Goal: Information Seeking & Learning: Learn about a topic

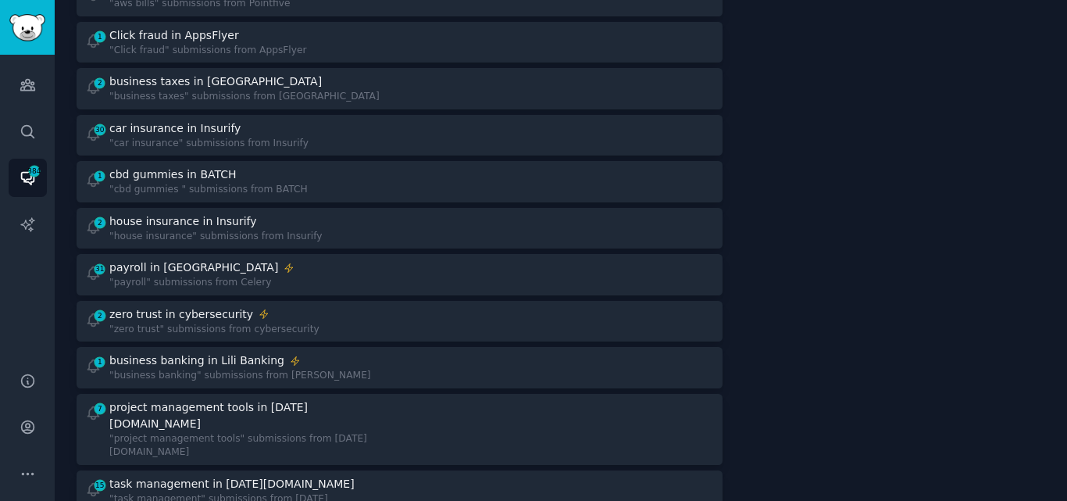
scroll to position [1346, 0]
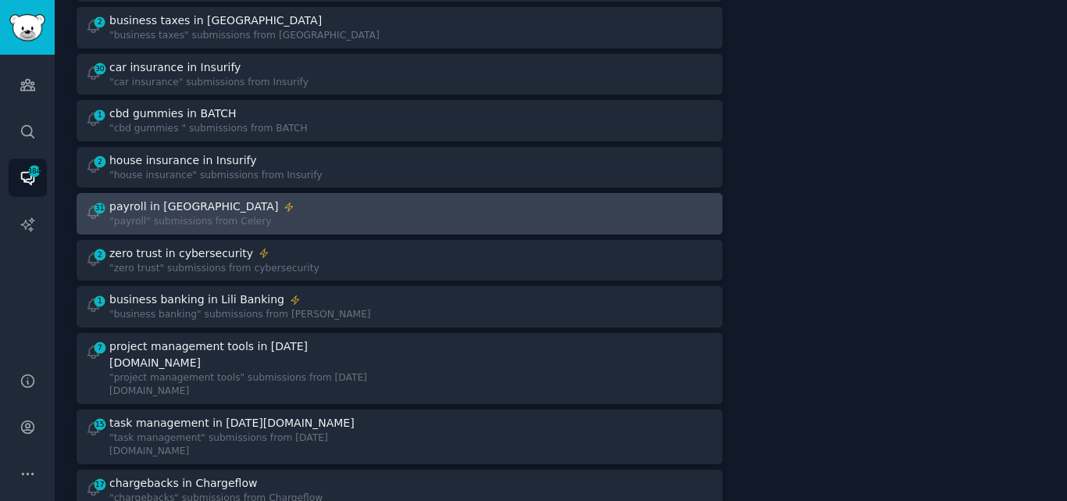
click at [196, 198] on div "Instant Alerts payroll in [GEOGRAPHIC_DATA]" at bounding box center [201, 206] width 185 height 16
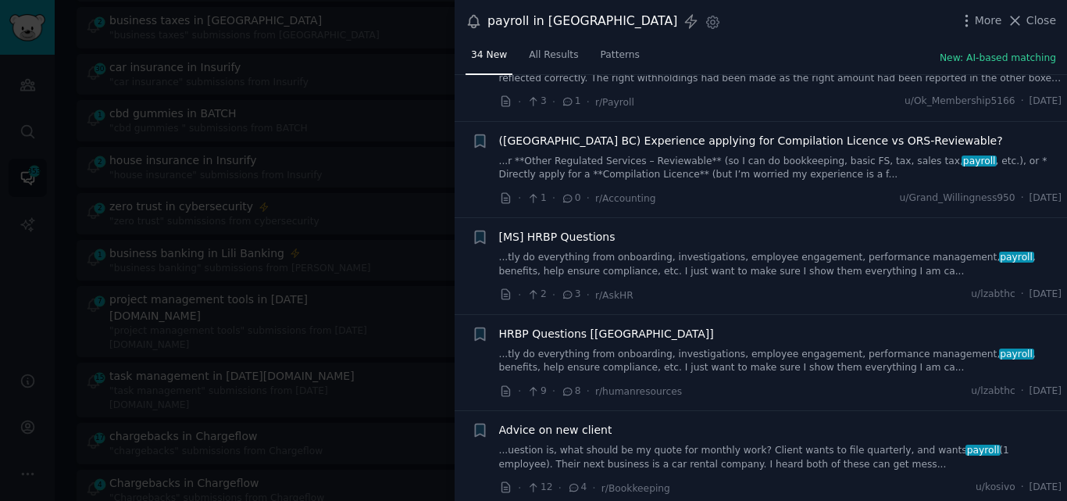
scroll to position [664, 0]
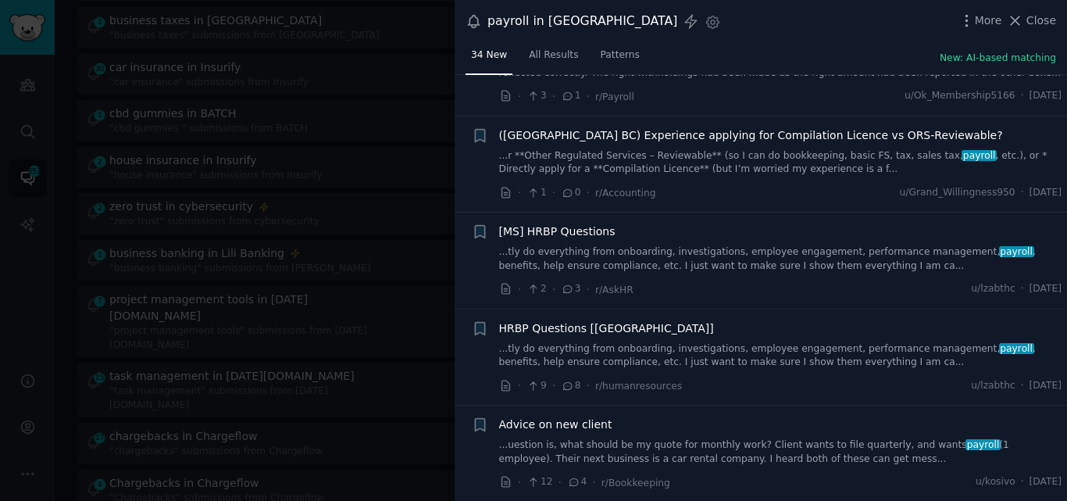
click at [800, 245] on link "...tly do everything from onboarding, investigations, employee engagement, perf…" at bounding box center [780, 258] width 563 height 27
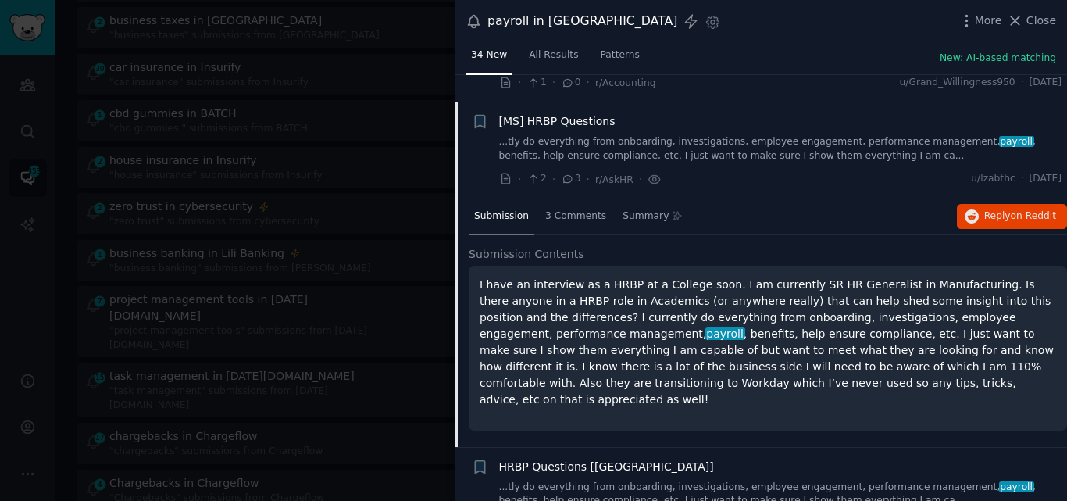
scroll to position [786, 0]
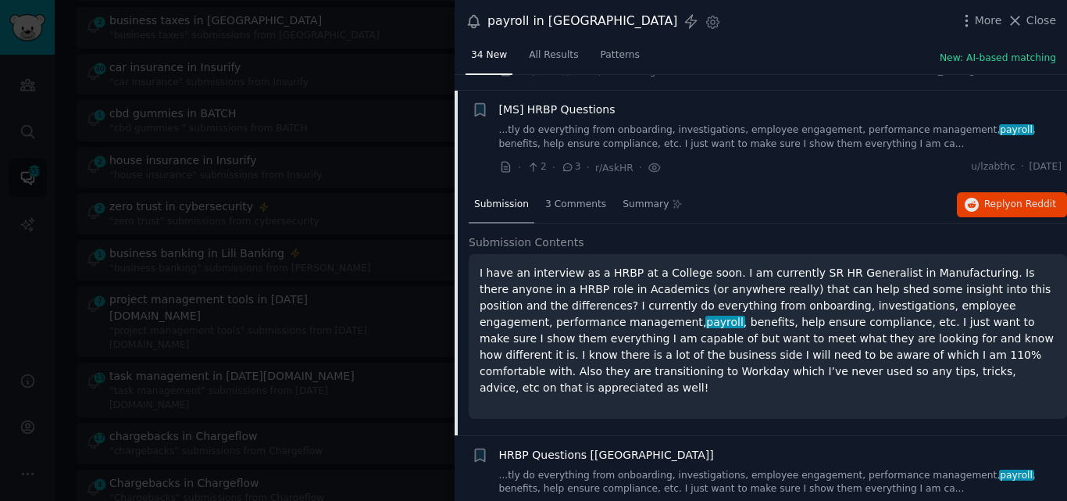
click at [535, 102] on span "[MS] HRBP Questions" at bounding box center [557, 110] width 116 height 16
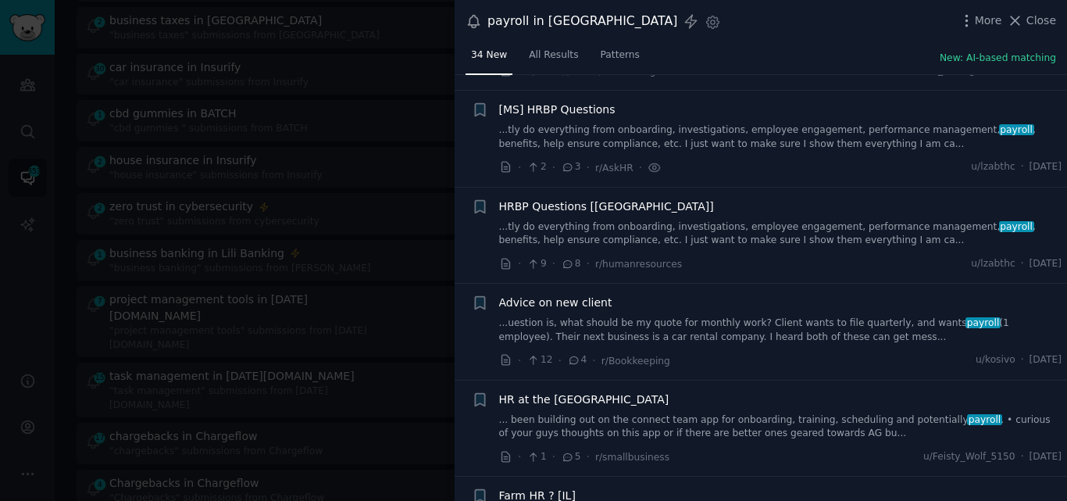
click at [1063, 214] on li "+ HRBP Questions [[GEOGRAPHIC_DATA]] ...tly do everything from onboarding, inve…" at bounding box center [761, 236] width 613 height 96
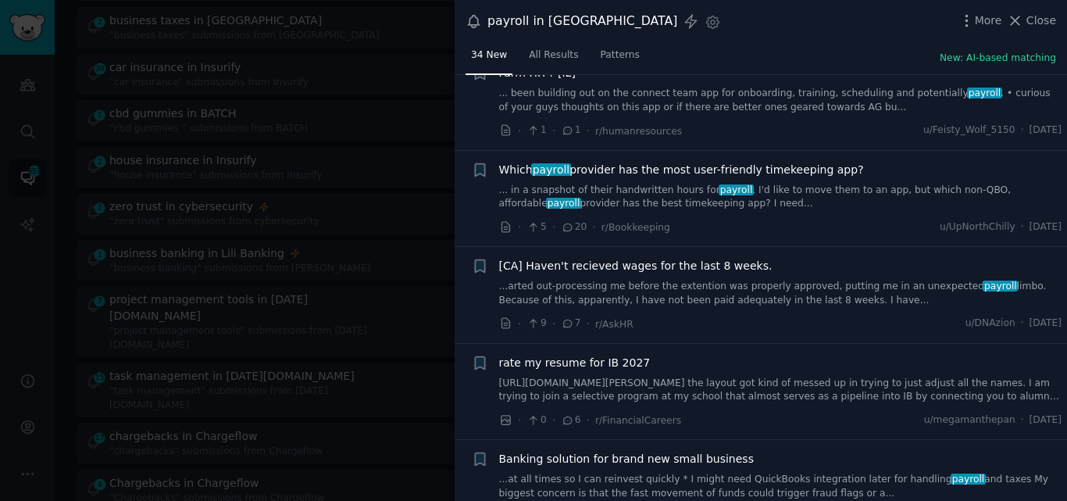
scroll to position [1214, 0]
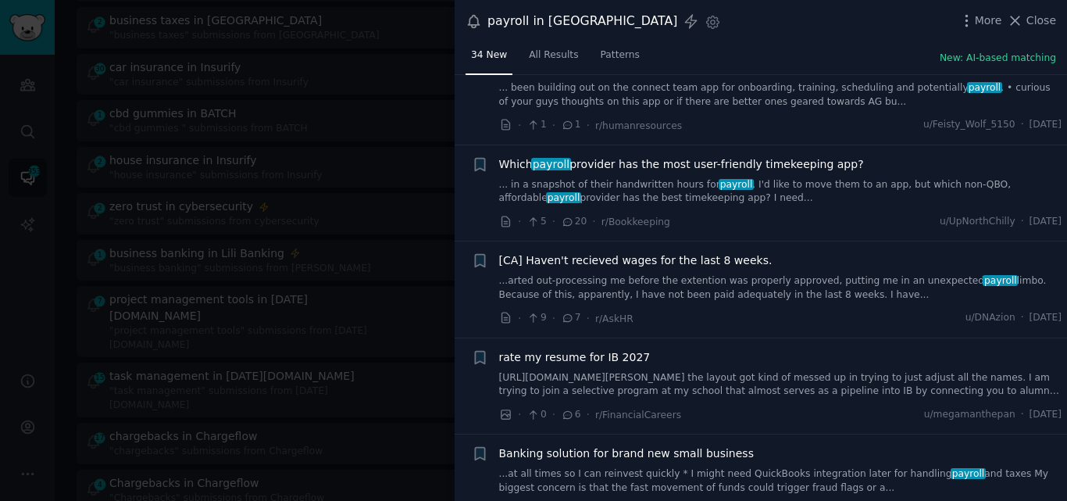
click at [607, 178] on link "... in a snapshot of their handwritten hours for payroll . I'd like to move the…" at bounding box center [780, 191] width 563 height 27
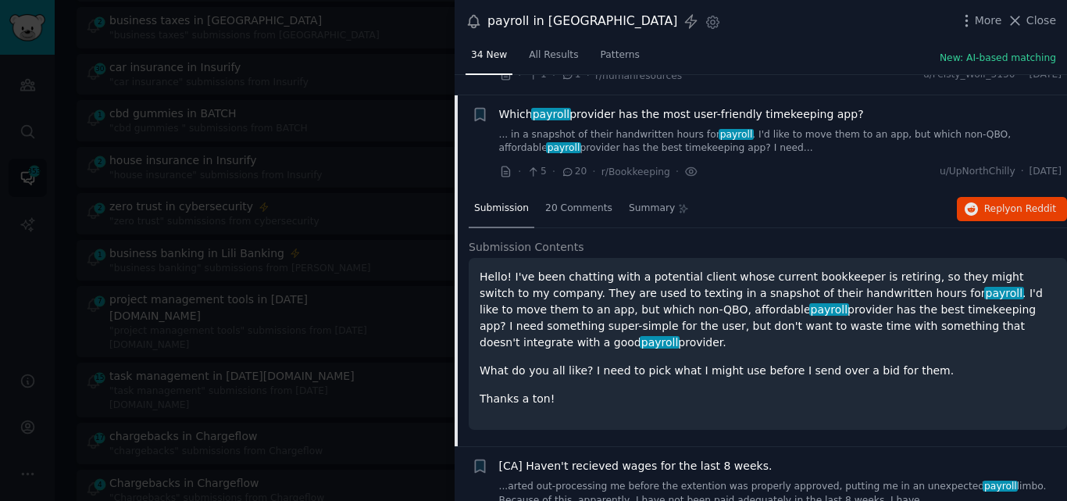
scroll to position [1268, 0]
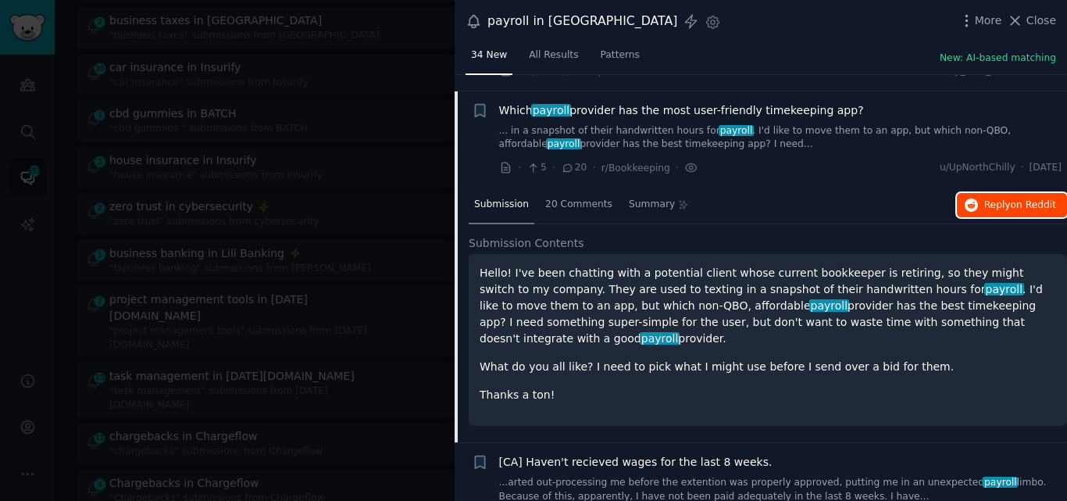
click at [1003, 198] on button "Reply on Reddit" at bounding box center [1012, 205] width 110 height 25
click at [547, 104] on span "payroll" at bounding box center [551, 110] width 40 height 13
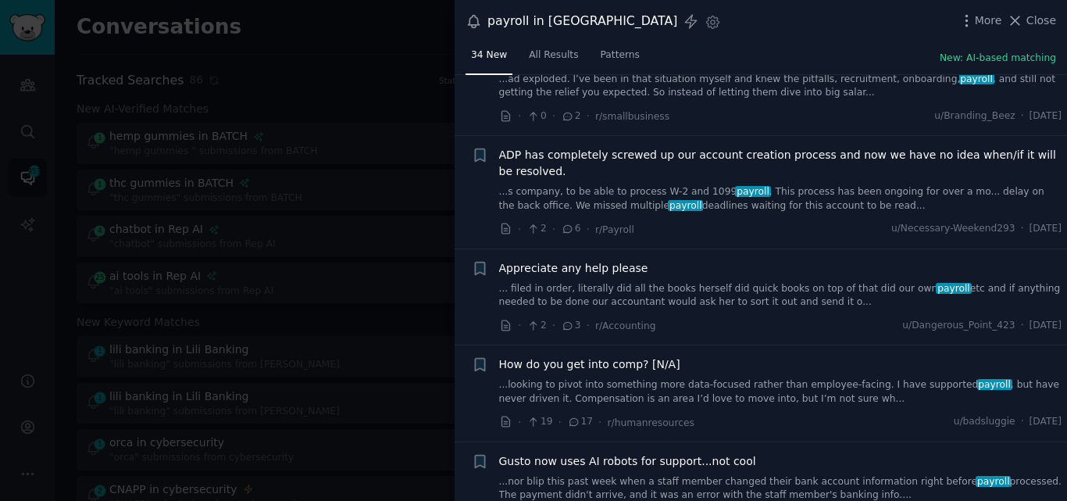
scroll to position [1740, 0]
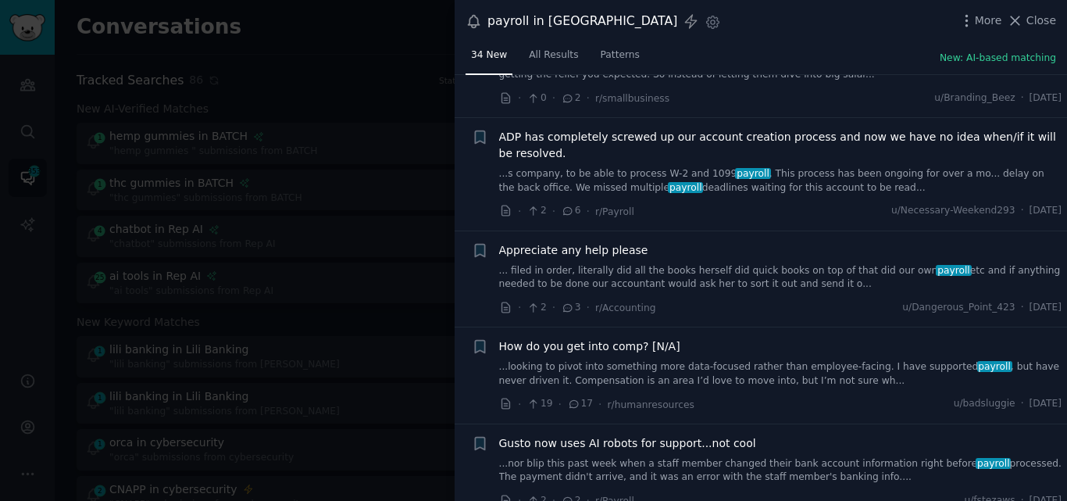
click at [643, 264] on link "... filed in order, literally did all the books herself did quick books on top …" at bounding box center [780, 277] width 563 height 27
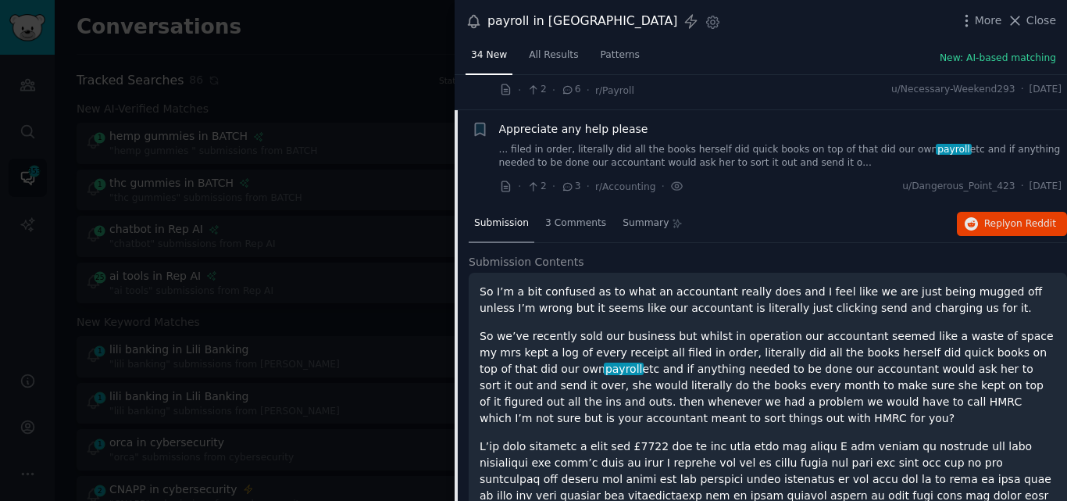
scroll to position [1863, 0]
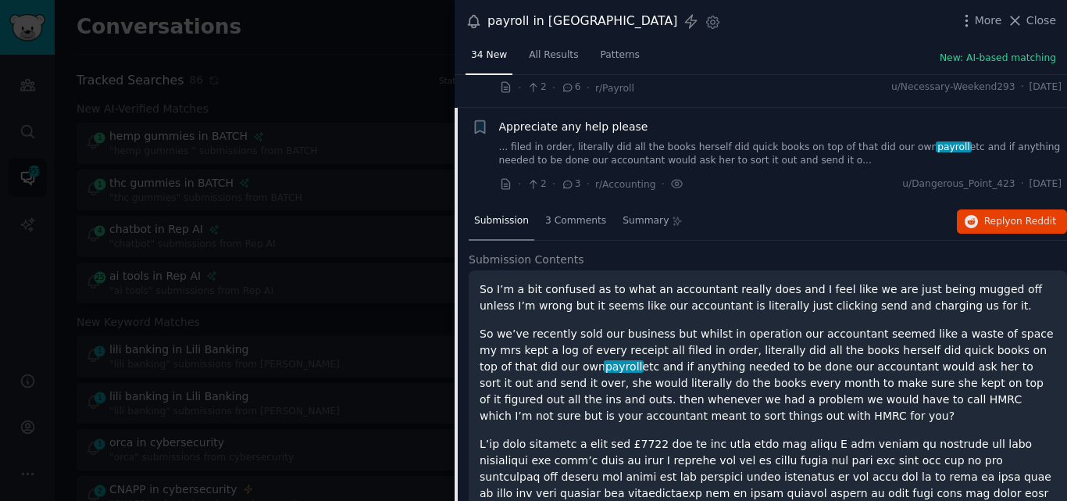
click at [568, 119] on span "Appreciate any help please" at bounding box center [573, 127] width 149 height 16
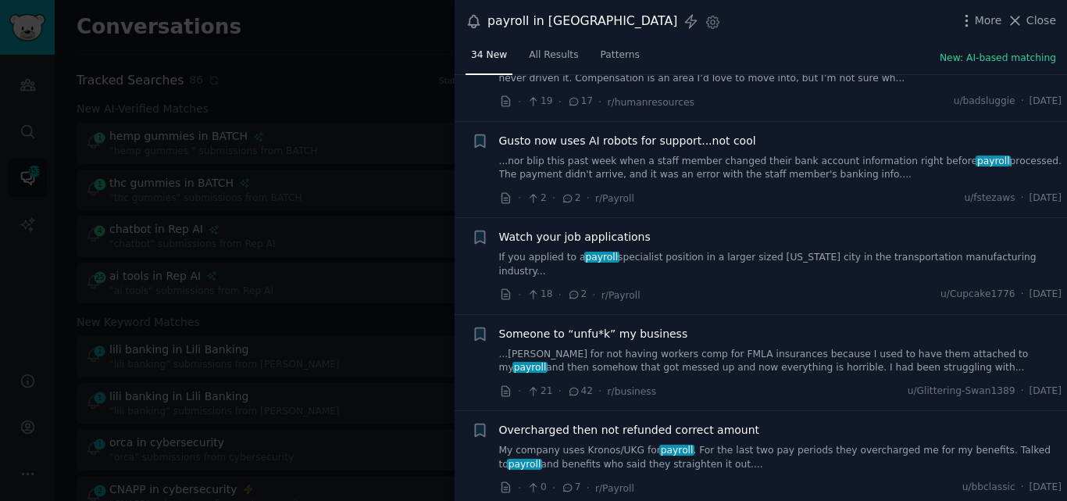
scroll to position [2036, 0]
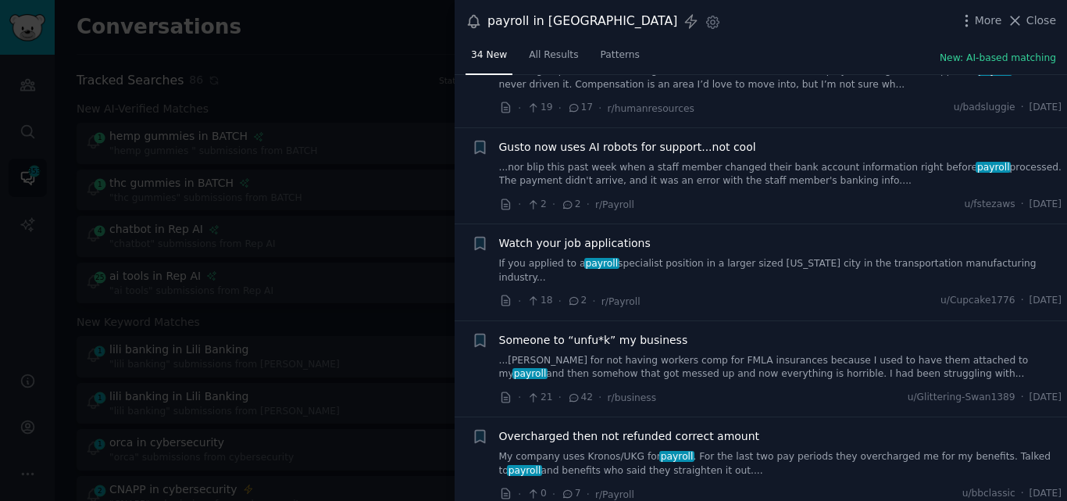
click at [1059, 417] on li "+ Overcharged then not refunded correct amount My company uses Kronos/UKG for p…" at bounding box center [761, 465] width 613 height 96
click at [795, 354] on link "...ines for not having workers comp for FMLA insurances because I used to have …" at bounding box center [780, 367] width 563 height 27
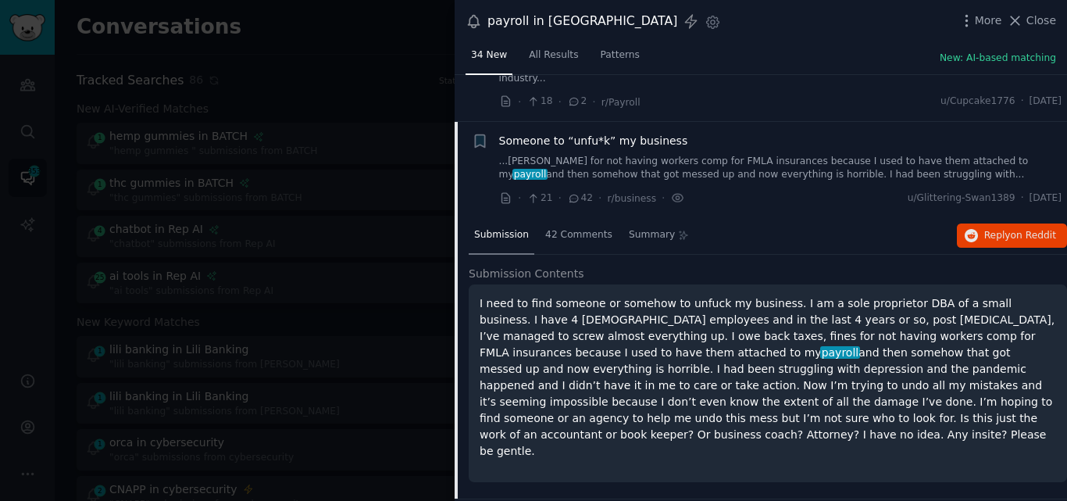
scroll to position [2236, 0]
click at [553, 132] on span "Someone to “unfu*k” my business" at bounding box center [593, 140] width 189 height 16
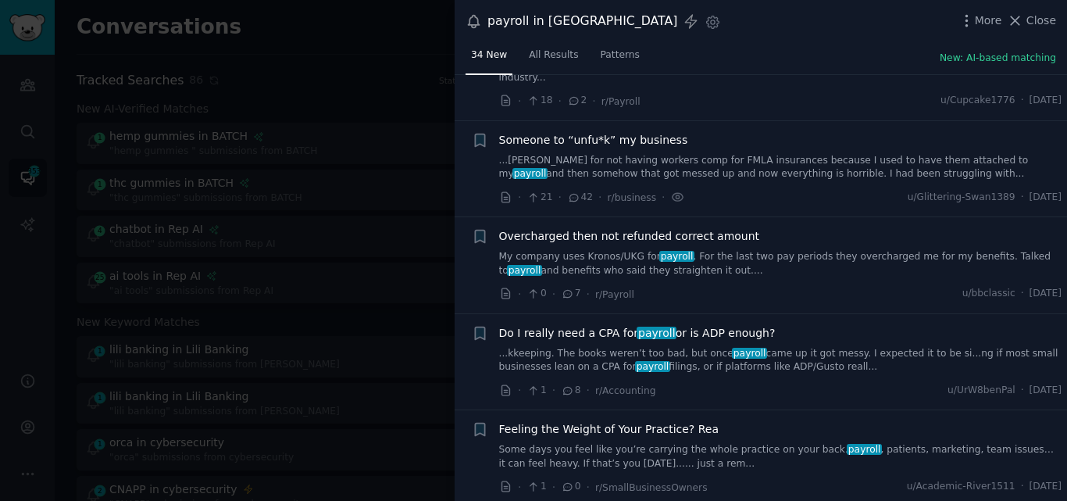
click at [638, 347] on link "...kkeeping. The books weren’t too bad, but once payroll came up it got messy. …" at bounding box center [780, 360] width 563 height 27
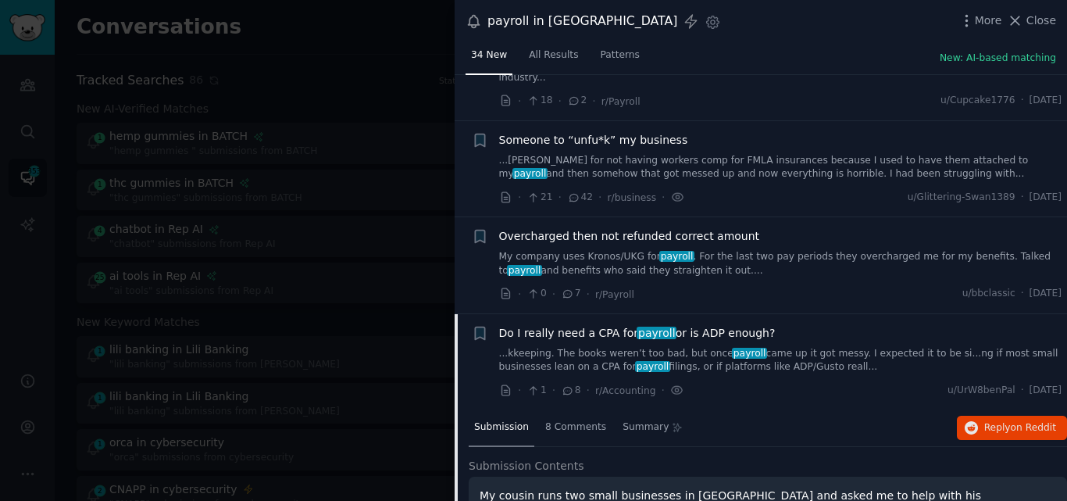
scroll to position [2429, 0]
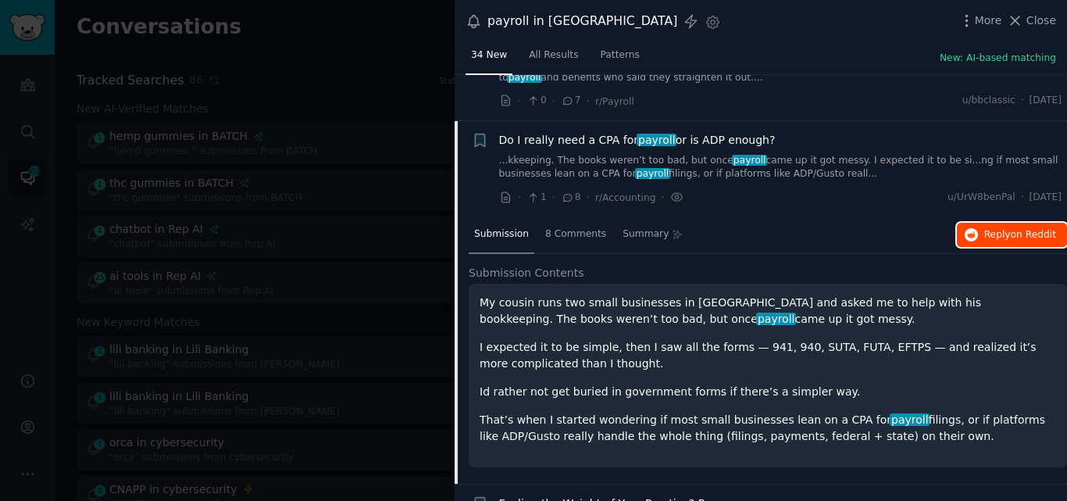
click at [974, 228] on icon "button" at bounding box center [972, 235] width 14 height 14
click at [678, 132] on span "Do I really need a CPA for payroll or is ADP enough?" at bounding box center [637, 140] width 277 height 16
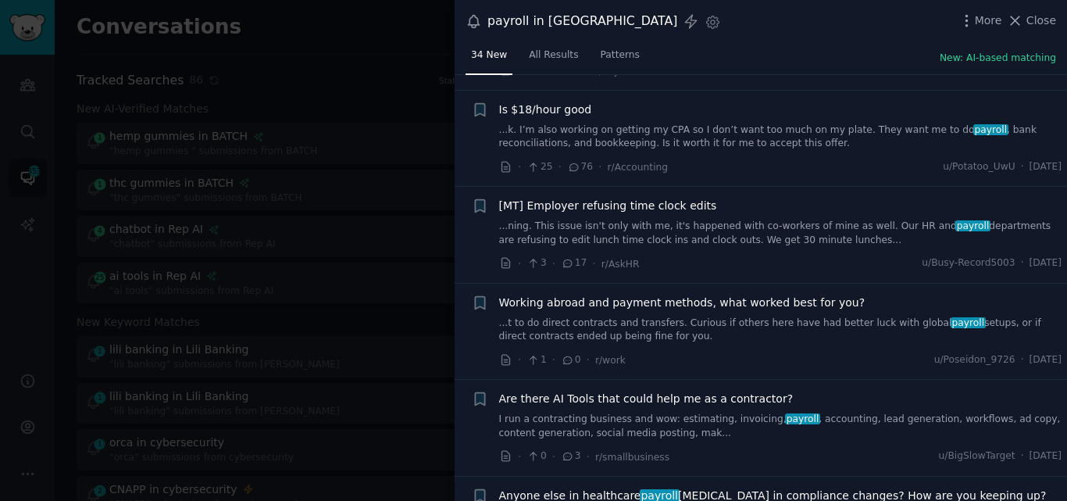
scroll to position [2870, 0]
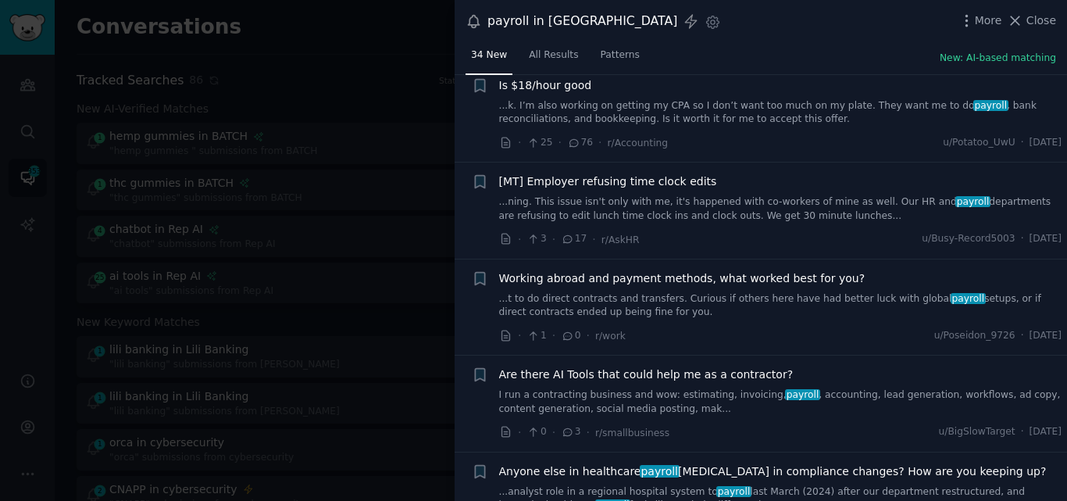
click at [656, 485] on link "...analyst role in a regional hospital system to payroll last March (2024) afte…" at bounding box center [780, 498] width 563 height 27
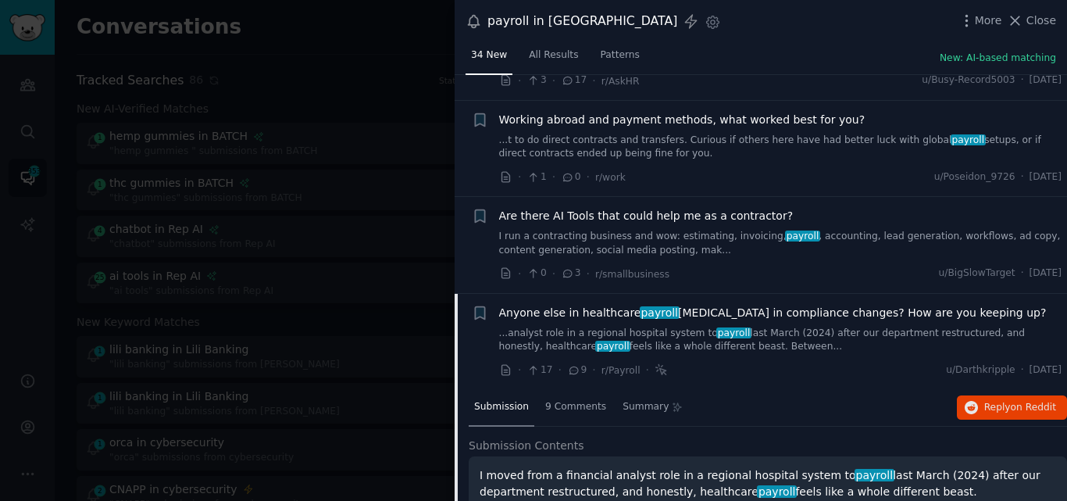
scroll to position [3104, 0]
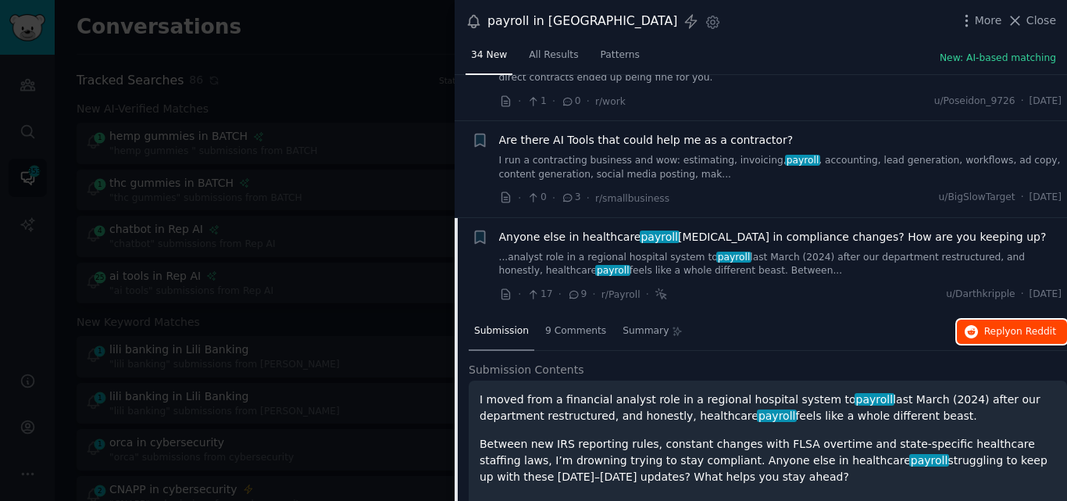
click at [988, 325] on span "Reply on Reddit" at bounding box center [1020, 332] width 72 height 14
click at [588, 229] on span "Anyone else in healthcare payroll drowning in compliance changes? How are you k…" at bounding box center [773, 237] width 548 height 16
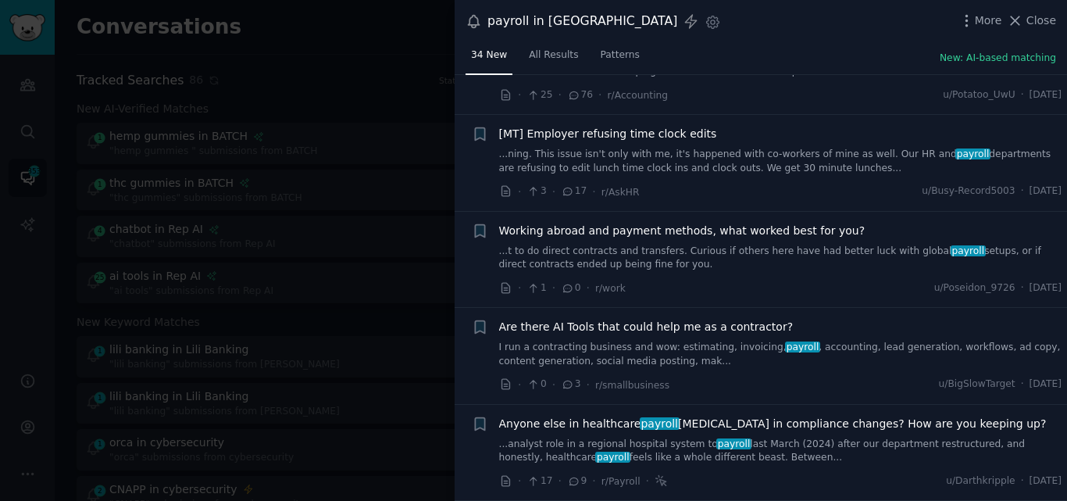
scroll to position [2870, 0]
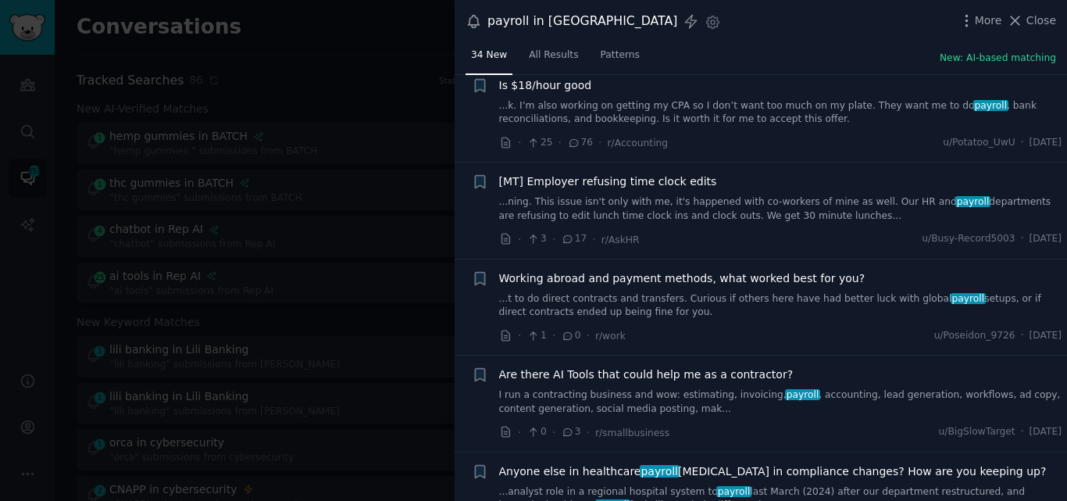
click at [590, 366] on span "Are there AI Tools that could help me as a contractor?" at bounding box center [646, 374] width 295 height 16
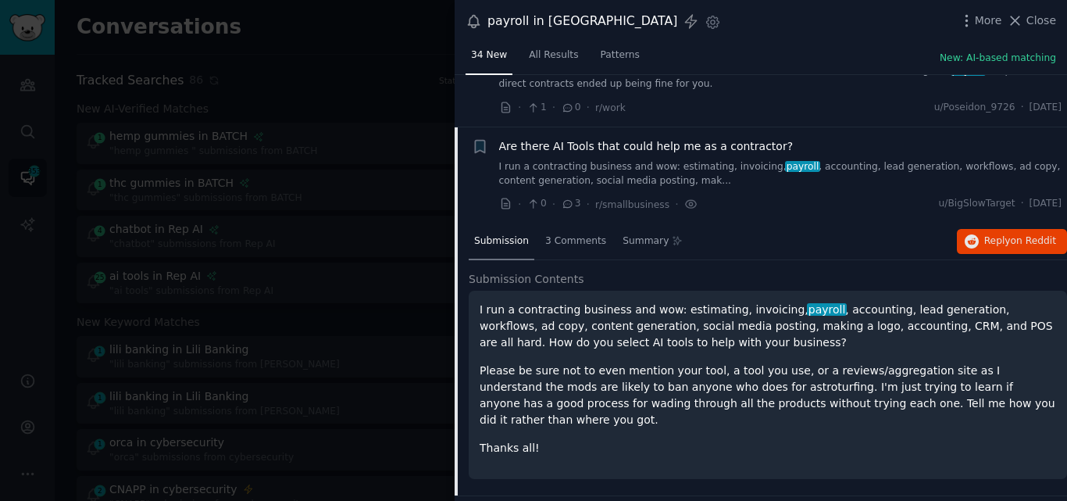
scroll to position [3104, 0]
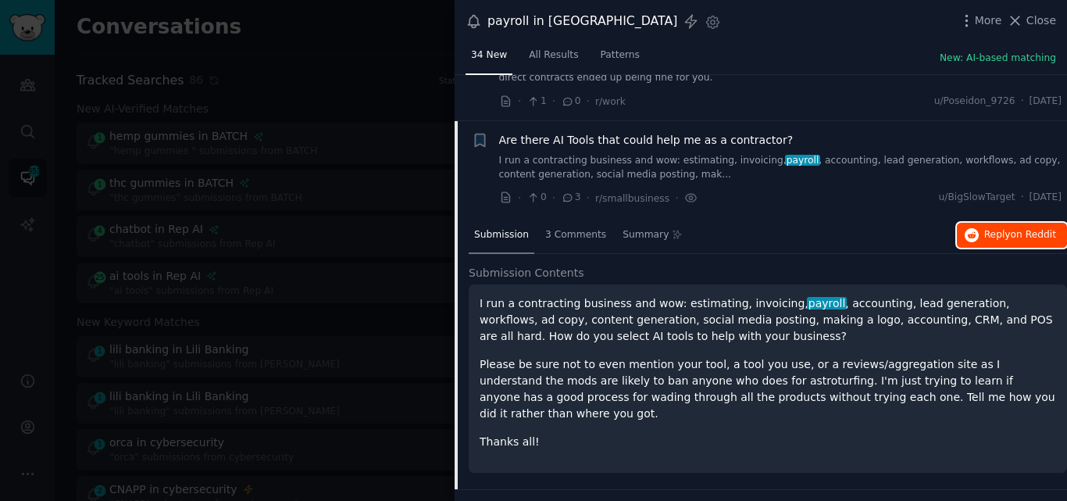
click at [977, 228] on icon "button" at bounding box center [972, 235] width 14 height 14
click at [599, 132] on span "Are there AI Tools that could help me as a contractor?" at bounding box center [646, 140] width 295 height 16
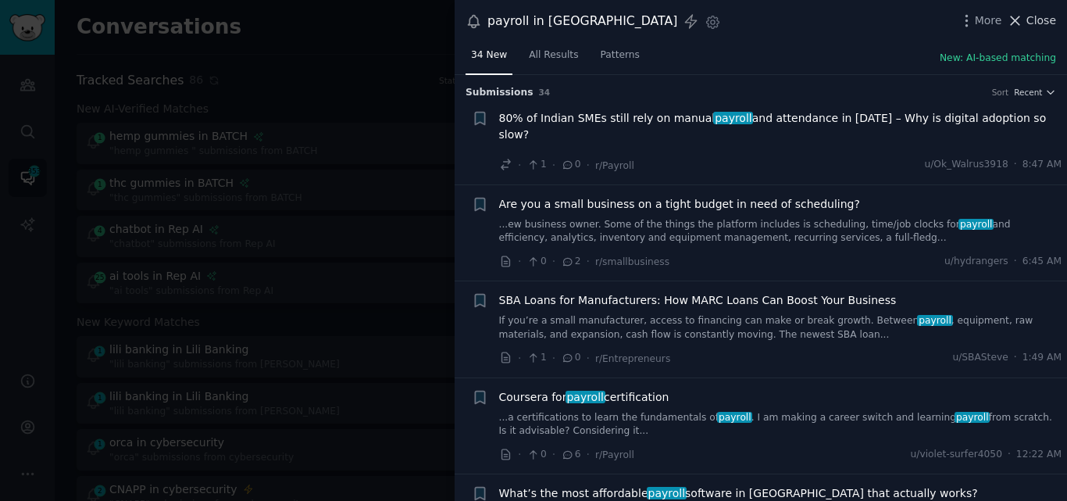
click at [1020, 19] on icon at bounding box center [1016, 20] width 9 height 9
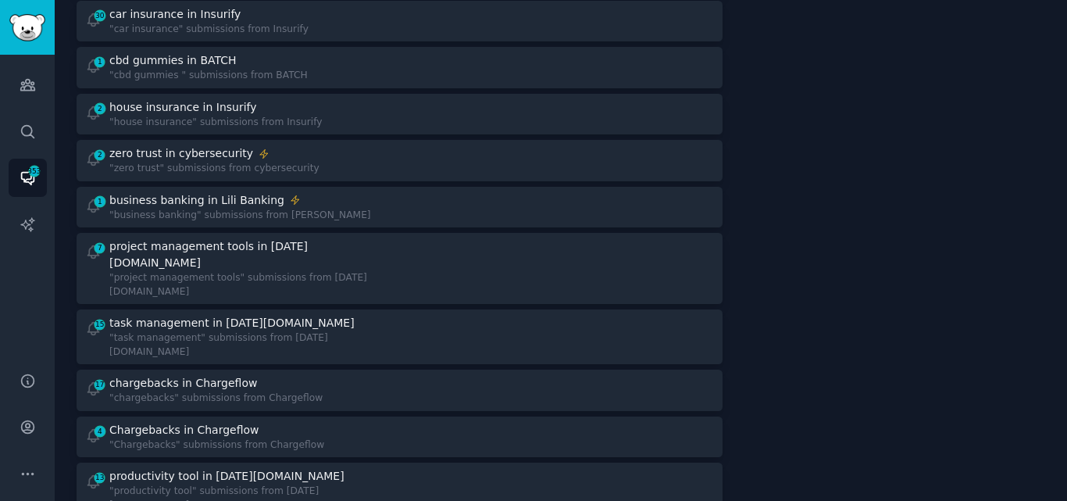
scroll to position [1413, 0]
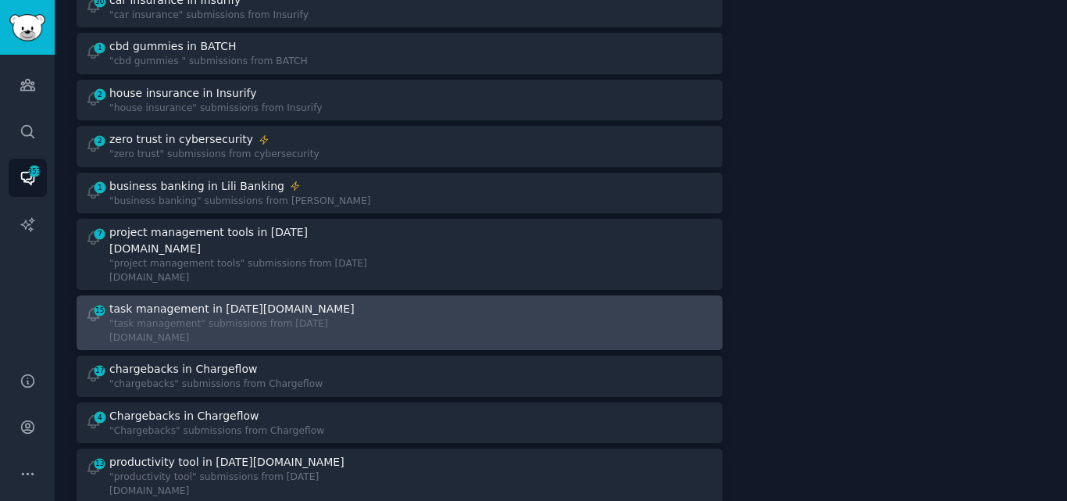
click at [236, 317] on div ""task management" submissions from [DATE][DOMAIN_NAME]" at bounding box center [248, 330] width 279 height 27
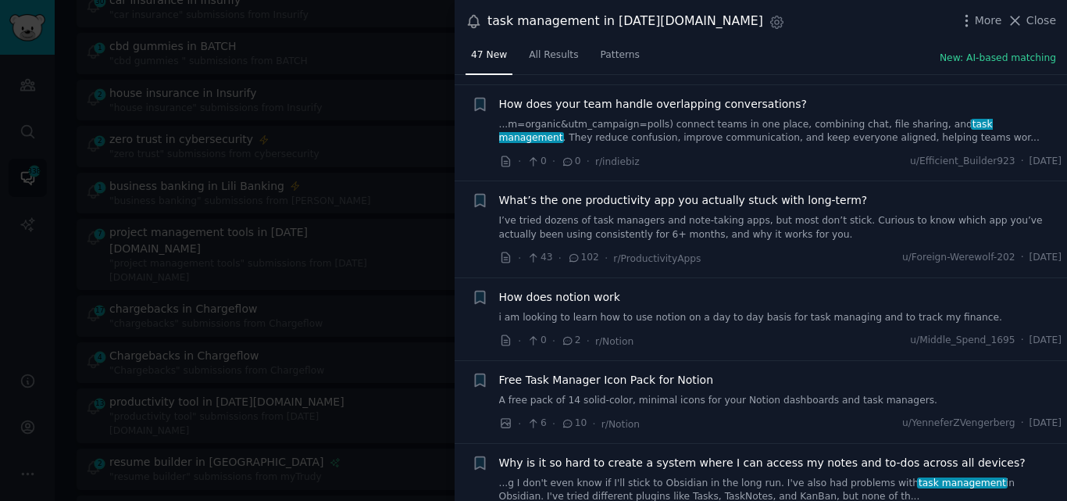
scroll to position [2467, 0]
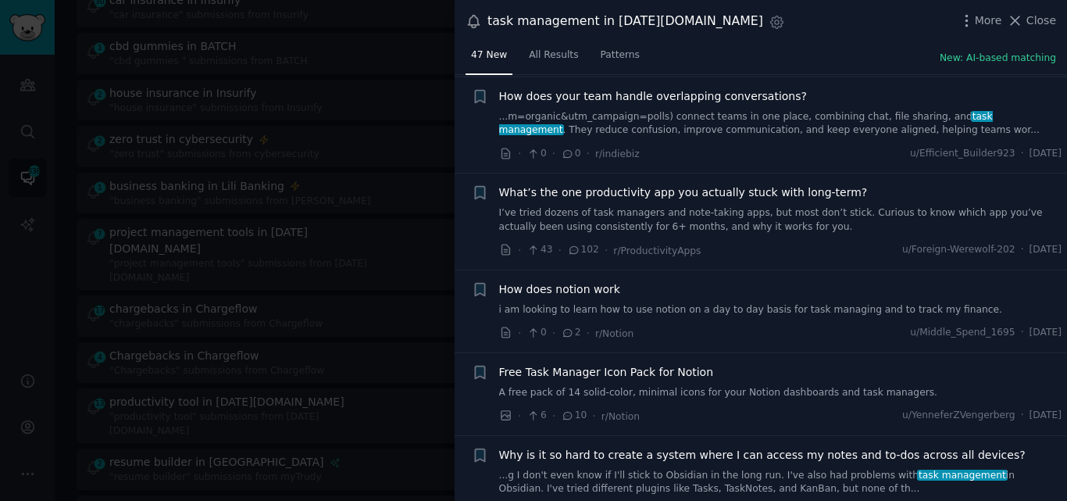
click at [729, 220] on link "I’ve tried dozens of task managers and note-taking apps, but most don’t stick. …" at bounding box center [780, 219] width 563 height 27
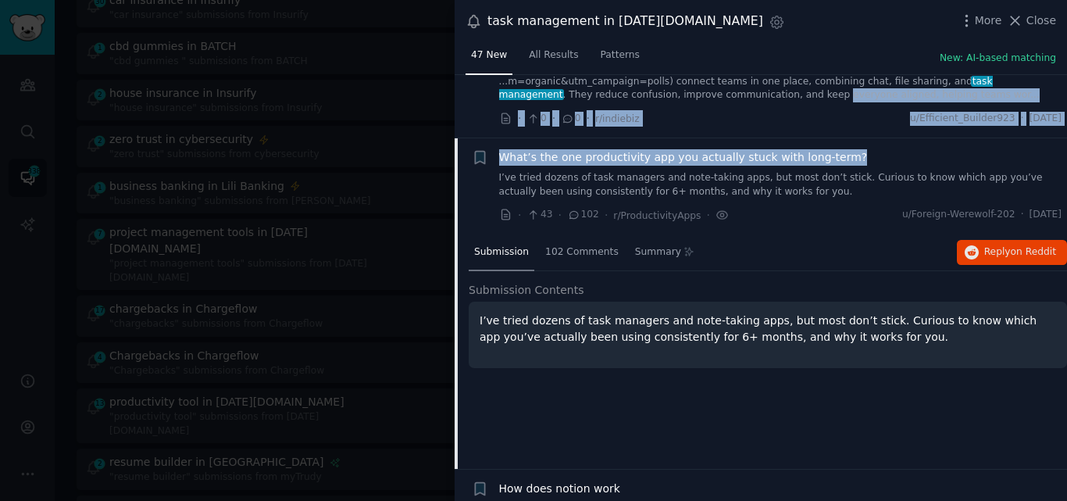
scroll to position [2495, 0]
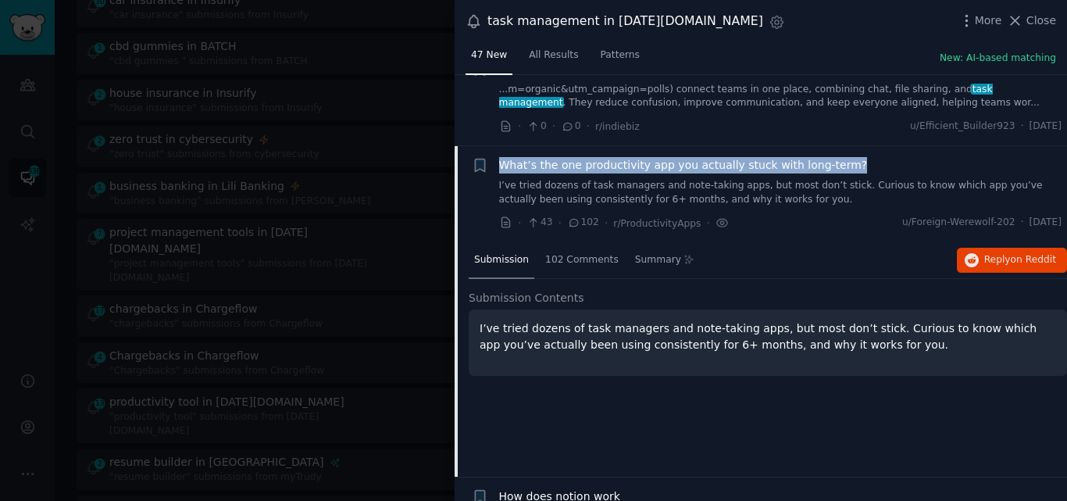
drag, startPoint x: 841, startPoint y: 88, endPoint x: 495, endPoint y: 162, distance: 353.8
click at [495, 162] on div "+ What’s the one productivity app you actually stuck with long-term? I’ve tried…" at bounding box center [767, 194] width 591 height 74
copy span "What’s the one productivity app you actually stuck with long-term?"
click at [531, 166] on span "What’s the one productivity app you actually stuck with long-term?" at bounding box center [683, 165] width 369 height 16
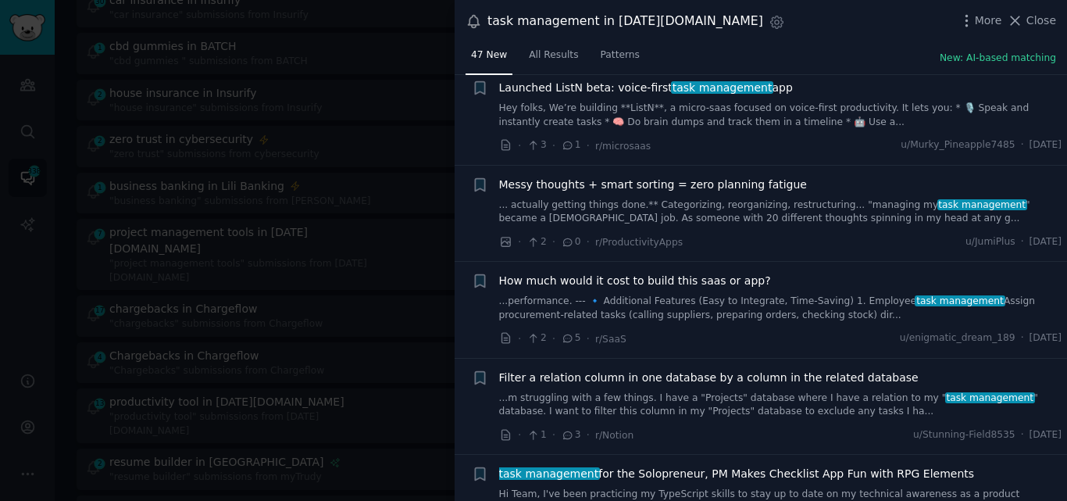
scroll to position [4127, 0]
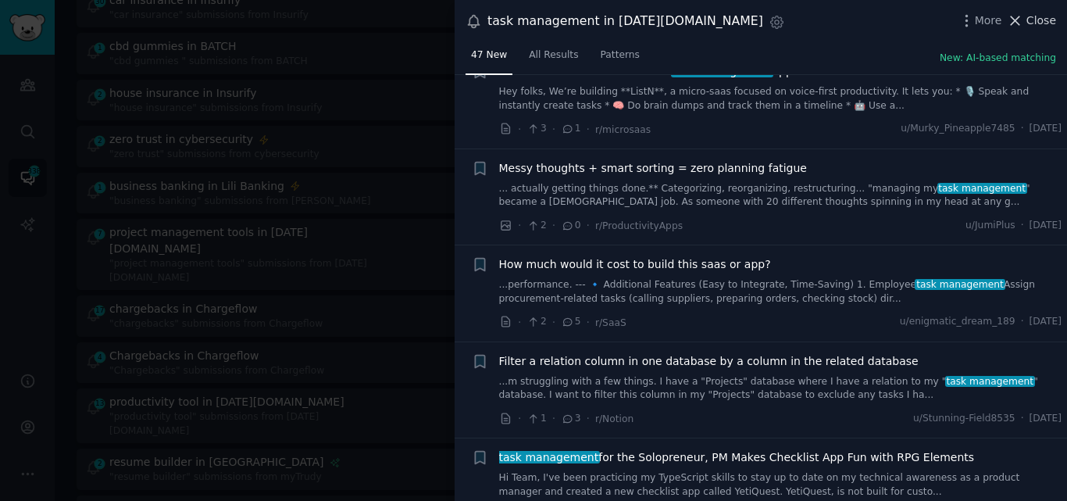
click at [1034, 26] on span "Close" at bounding box center [1042, 21] width 30 height 16
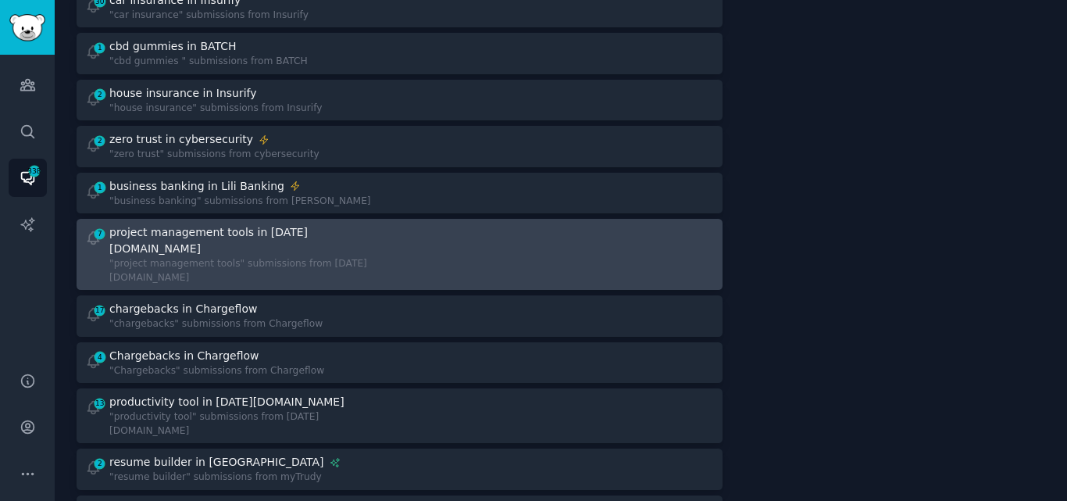
click at [205, 257] on div ""project management tools" submissions from [DATE][DOMAIN_NAME]" at bounding box center [248, 270] width 279 height 27
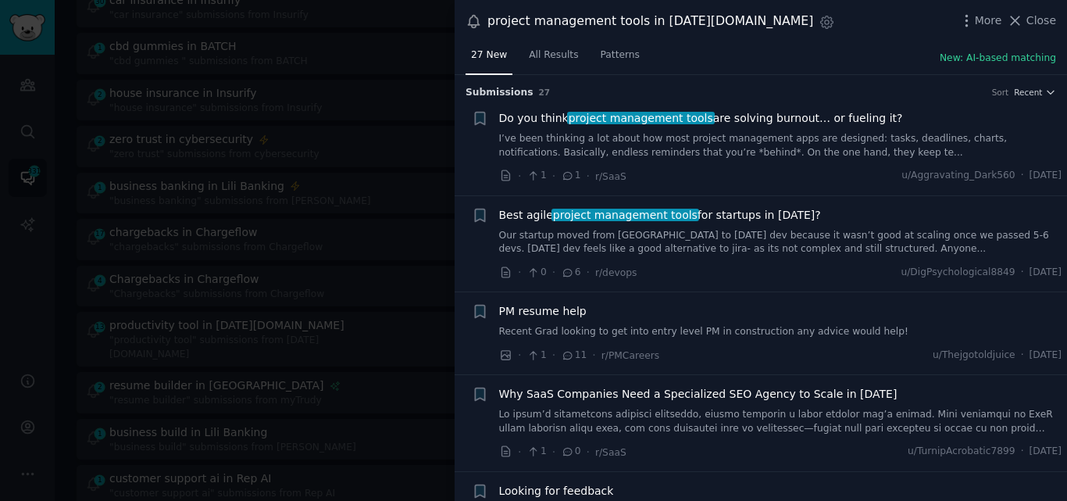
click at [688, 234] on link "Our startup moved from Trello to Monday dev because it wasn’t good at scaling o…" at bounding box center [780, 242] width 563 height 27
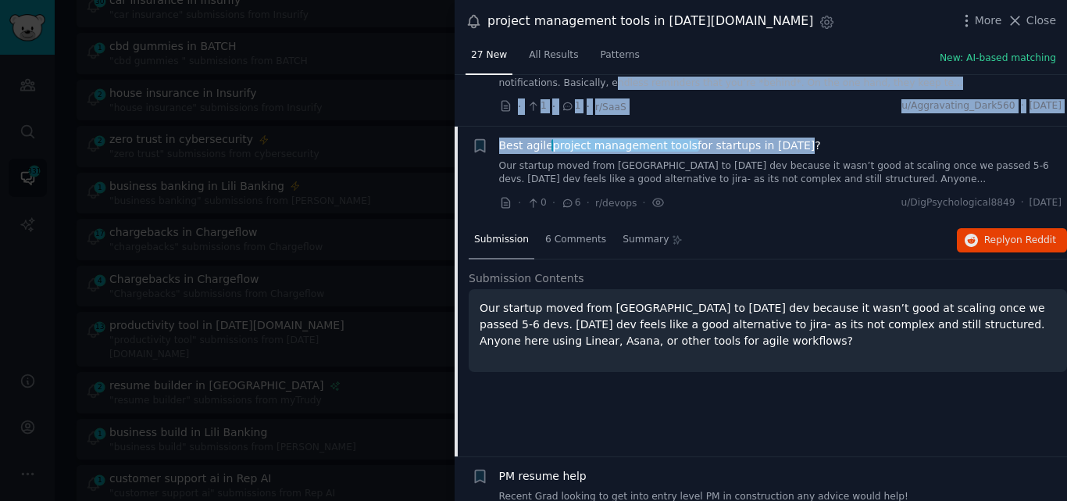
scroll to position [67, 0]
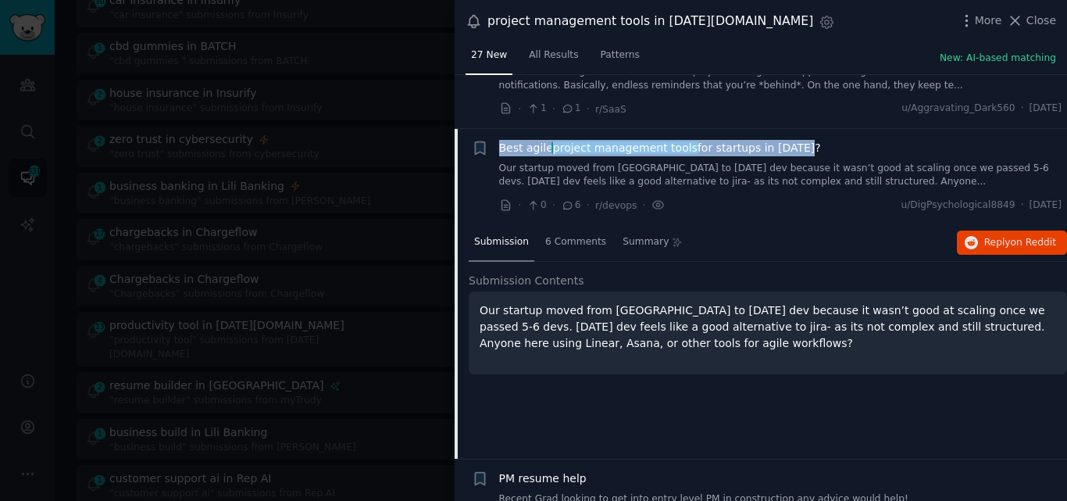
drag, startPoint x: 796, startPoint y: 88, endPoint x: 500, endPoint y: 148, distance: 302.2
click at [500, 148] on div "Best agile project management tools for startups in 2025?" at bounding box center [780, 148] width 563 height 16
copy span "Best agile project management tools for startups in 2025?"
click at [602, 149] on span "project management tools" at bounding box center [626, 147] width 148 height 13
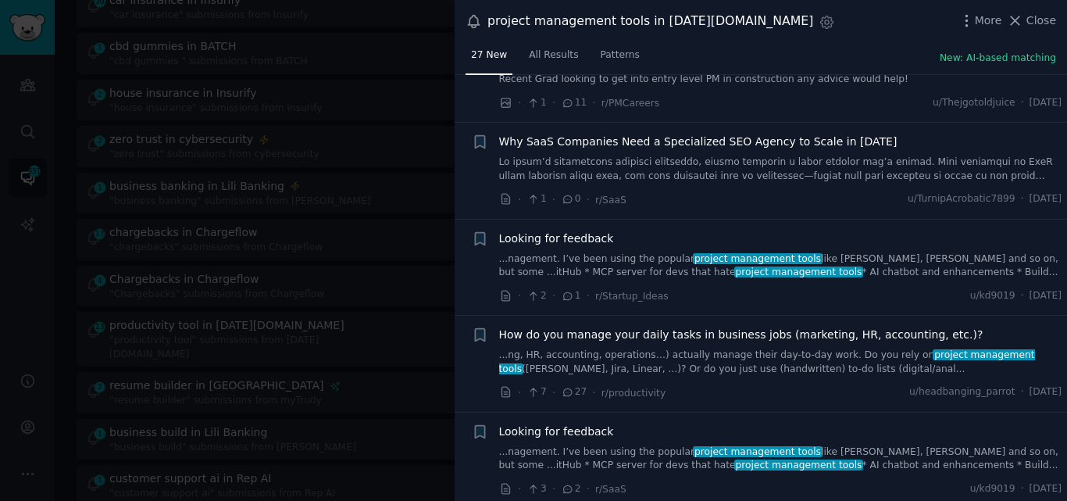
scroll to position [256, 0]
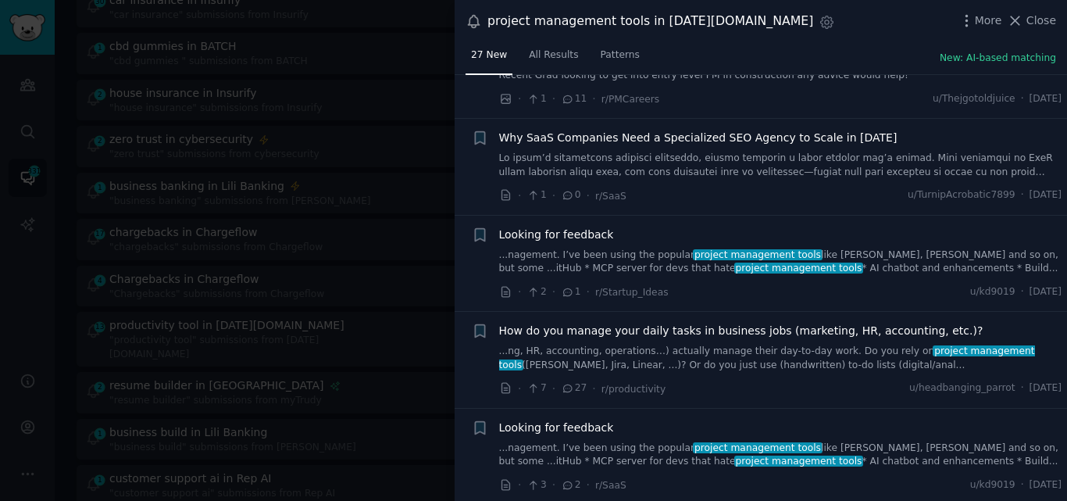
click at [734, 265] on span "project management tools" at bounding box center [798, 268] width 129 height 11
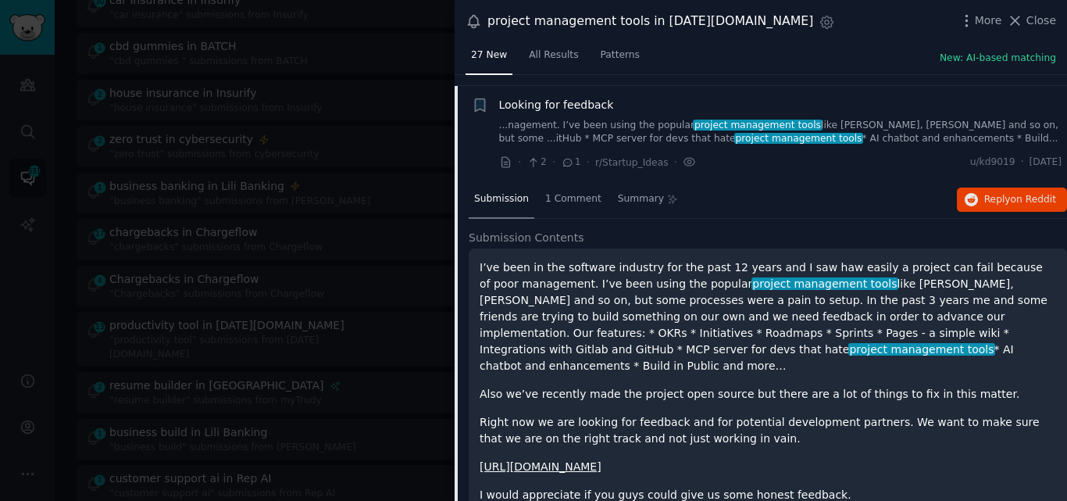
scroll to position [397, 0]
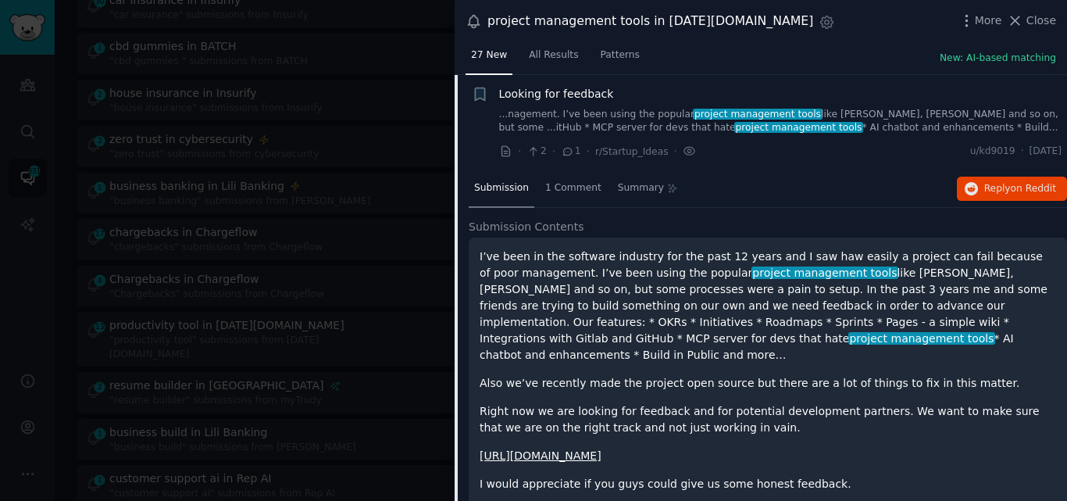
click at [559, 92] on span "Looking for feedback" at bounding box center [556, 94] width 115 height 16
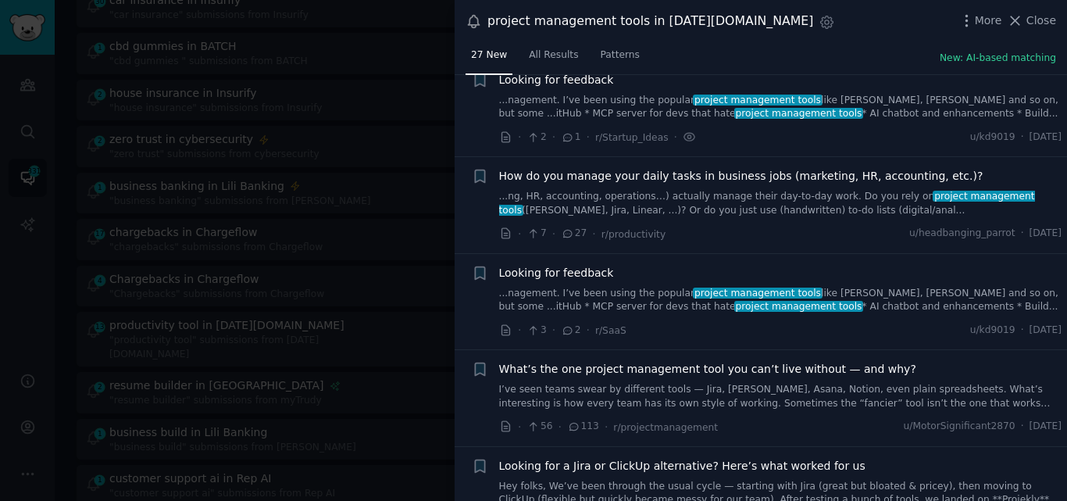
scroll to position [416, 0]
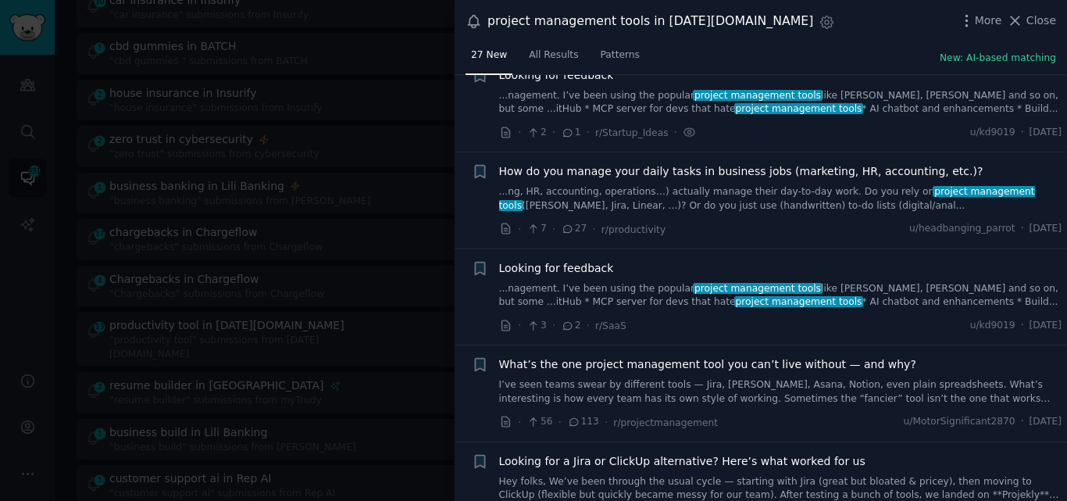
click at [673, 188] on link "...ng, HR, accounting, operations…) actually manage their day-to-day work. Do y…" at bounding box center [780, 198] width 563 height 27
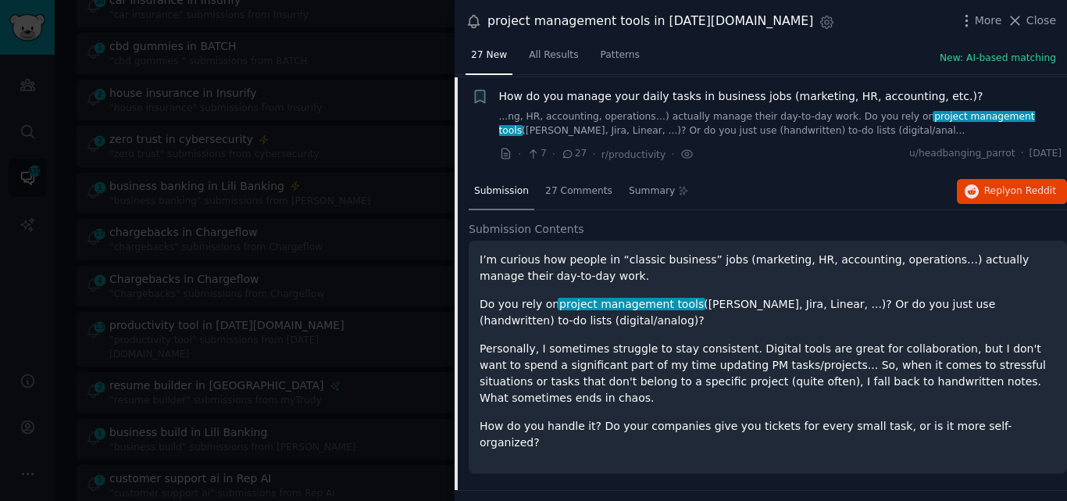
scroll to position [494, 0]
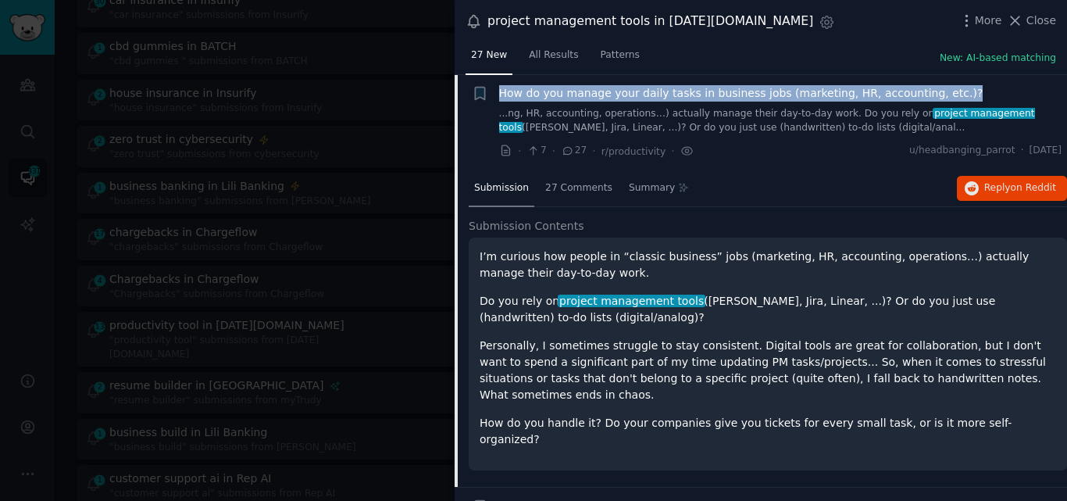
drag, startPoint x: 906, startPoint y: 97, endPoint x: 499, endPoint y: 91, distance: 406.3
click at [499, 91] on div "How do you manage your daily tasks in business jobs (marketing, HR, accounting,…" at bounding box center [780, 93] width 563 height 16
click at [532, 90] on span "How do you manage your daily tasks in business jobs (marketing, HR, accounting,…" at bounding box center [741, 93] width 484 height 16
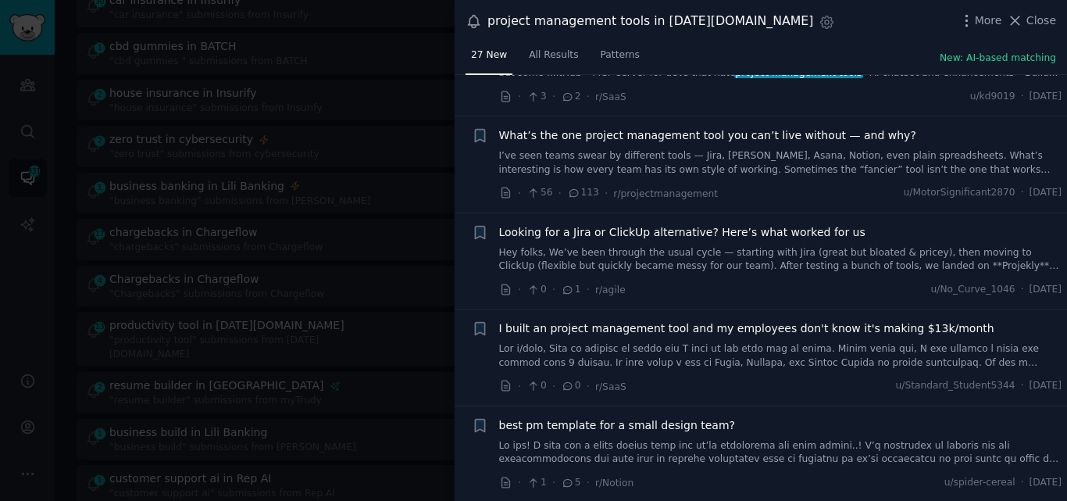
scroll to position [649, 0]
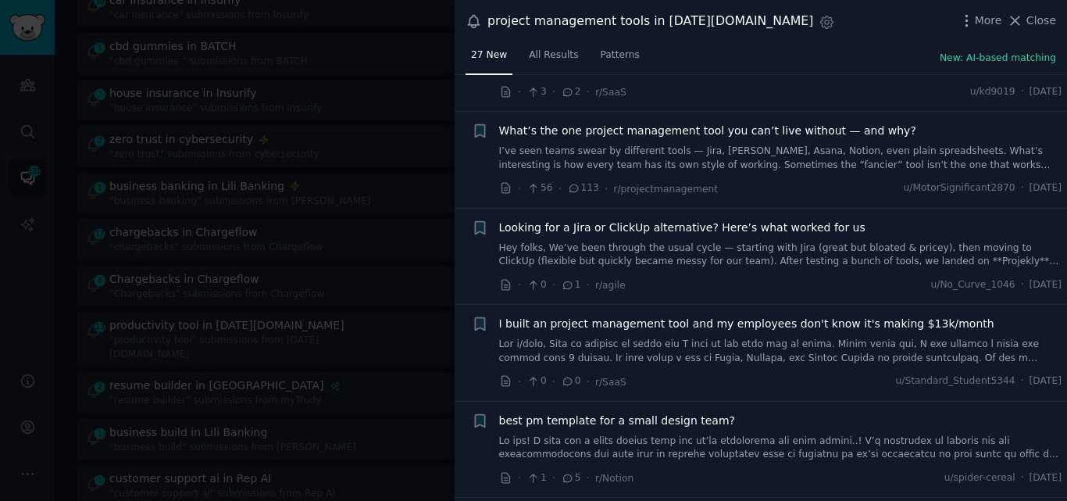
click at [697, 246] on link "Hey folks, We’ve been through the usual cycle — starting with Jira (great but b…" at bounding box center [780, 254] width 563 height 27
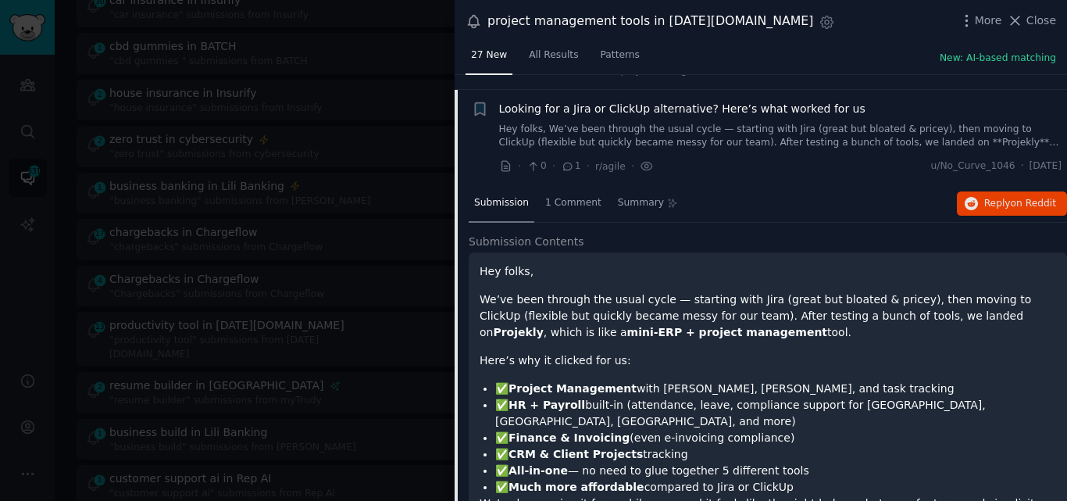
scroll to position [783, 0]
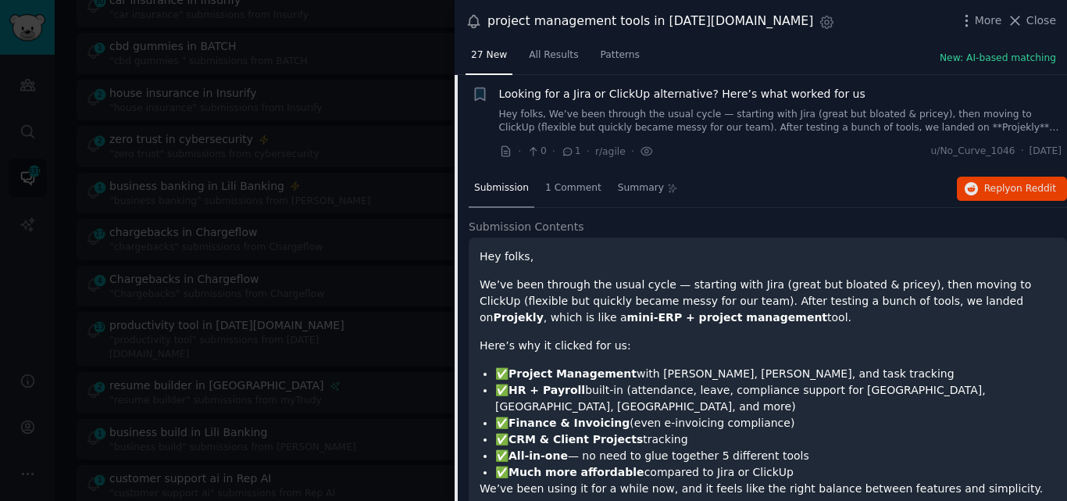
click at [647, 93] on span "Looking for a Jira or ClickUp alternative? Here’s what worked for us" at bounding box center [682, 94] width 366 height 16
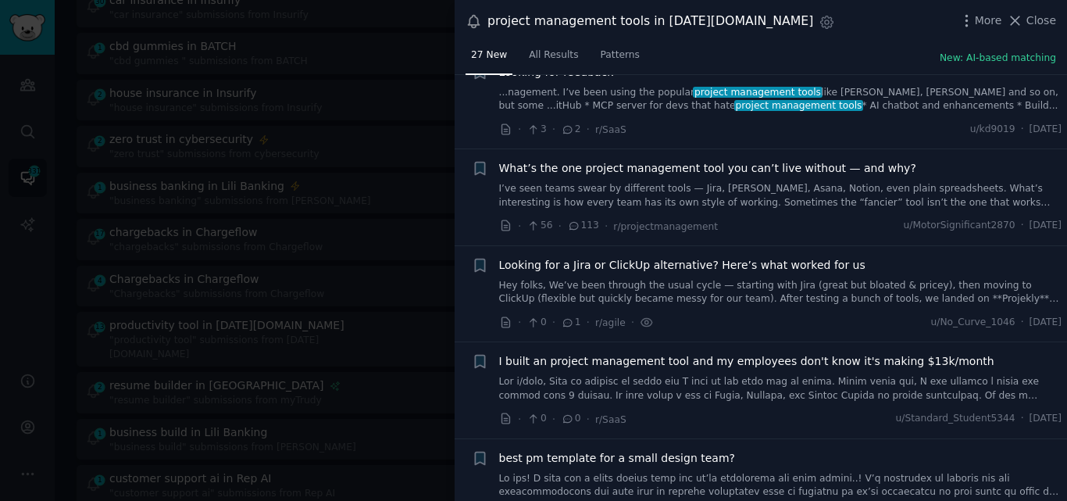
scroll to position [621, 0]
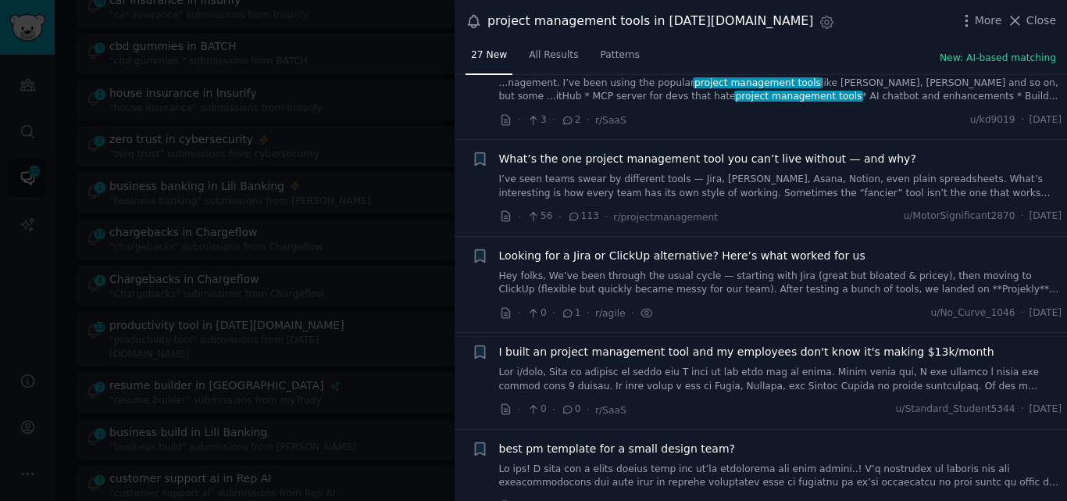
click at [611, 184] on link "I’ve seen teams swear by different tools — Jira, Trello, Asana, Notion, even pl…" at bounding box center [780, 186] width 563 height 27
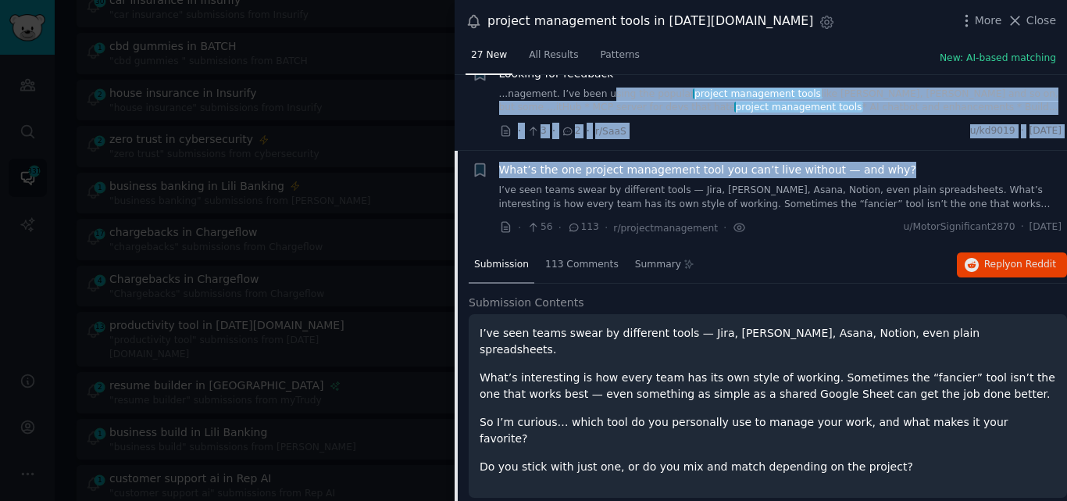
scroll to position [605, 0]
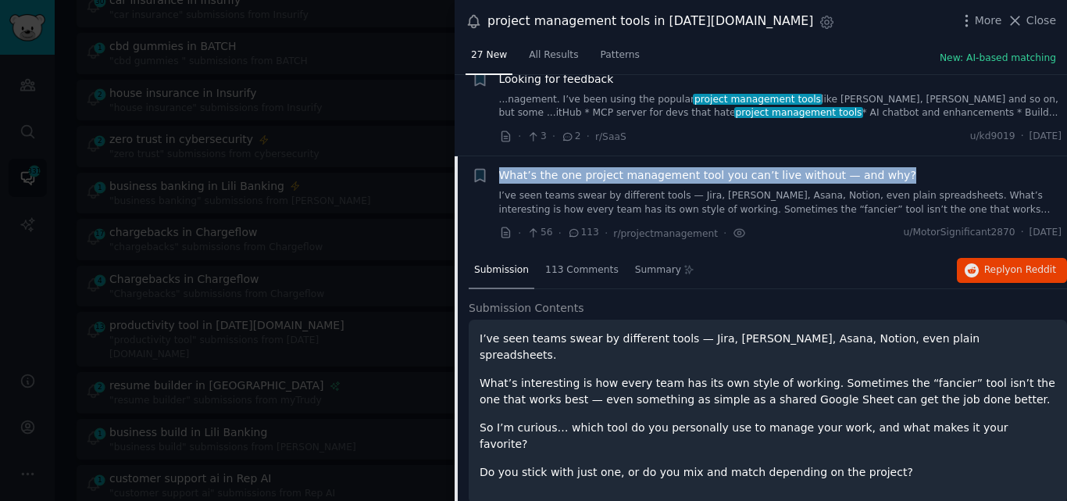
drag, startPoint x: 884, startPoint y: 91, endPoint x: 499, endPoint y: 173, distance: 393.8
click at [499, 173] on div "What’s the one project management tool you can’t live without — and why?" at bounding box center [780, 175] width 563 height 16
copy span "What’s the one project management tool you can’t live without — and why?"
click at [988, 263] on span "Reply on Reddit" at bounding box center [1020, 270] width 72 height 14
click at [516, 174] on span "What’s the one project management tool you can’t live without — and why?" at bounding box center [707, 175] width 417 height 16
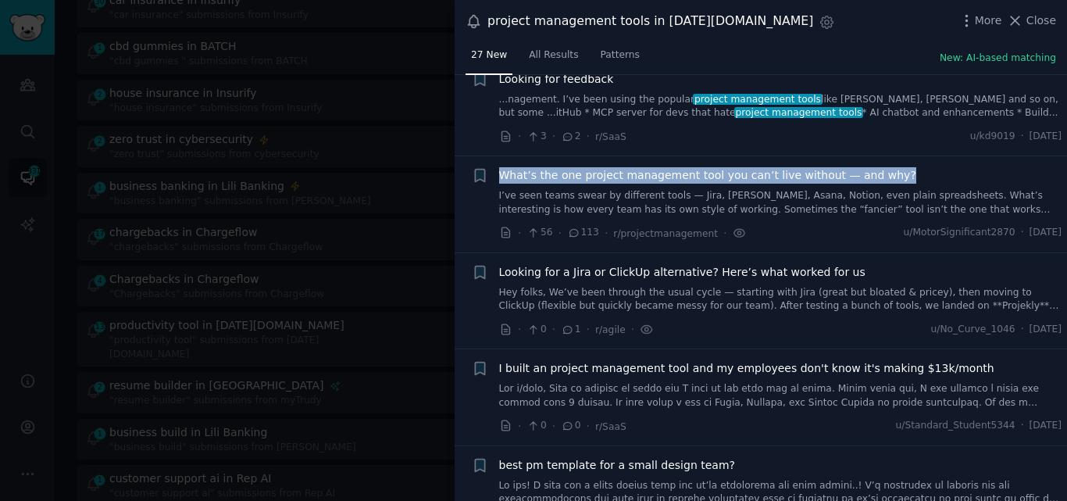
scroll to position [687, 0]
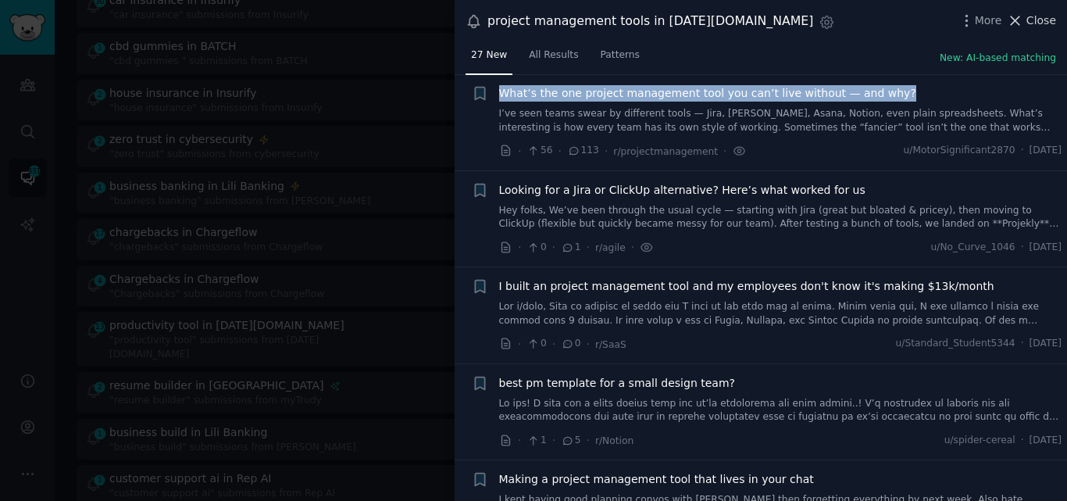
click at [1030, 19] on span "Close" at bounding box center [1042, 21] width 30 height 16
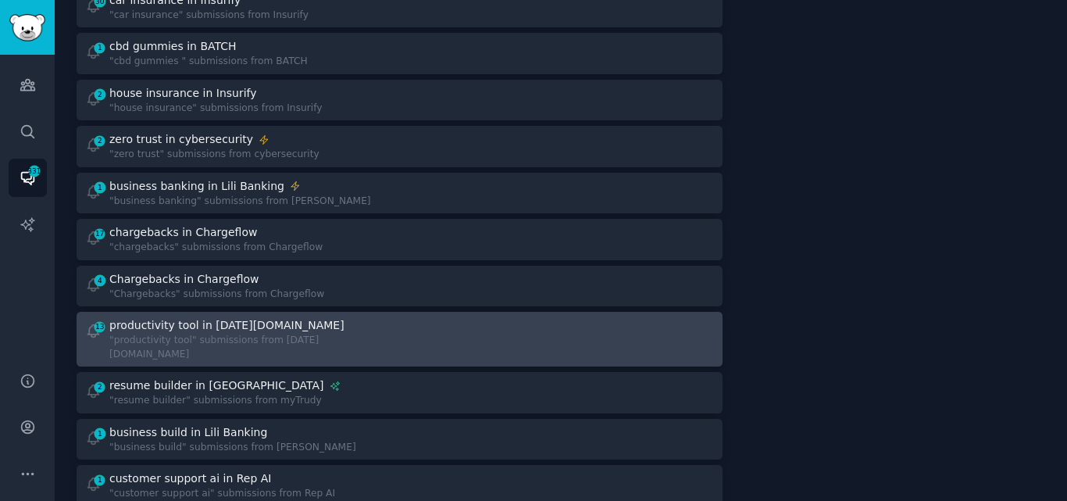
click at [241, 334] on div ""productivity tool" submissions from [DATE][DOMAIN_NAME]" at bounding box center [248, 347] width 279 height 27
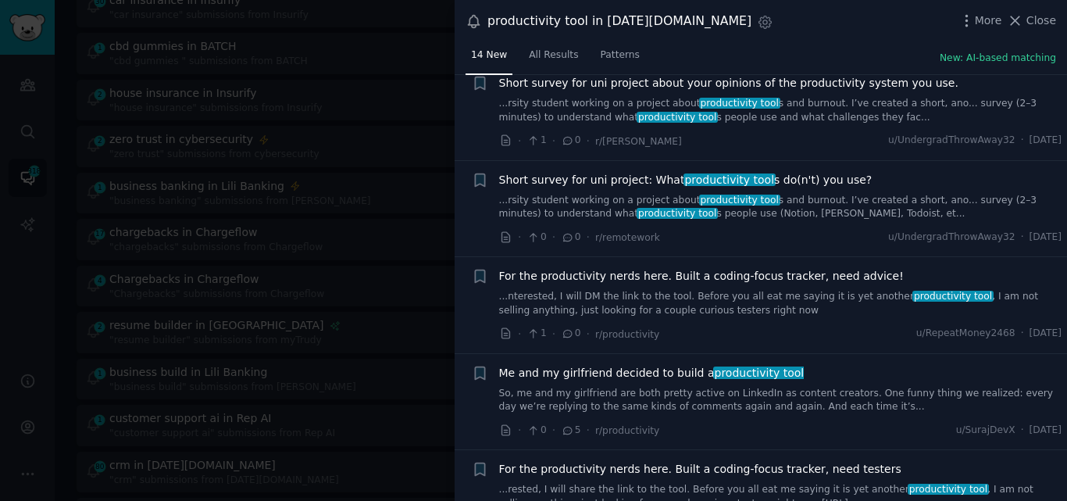
scroll to position [938, 0]
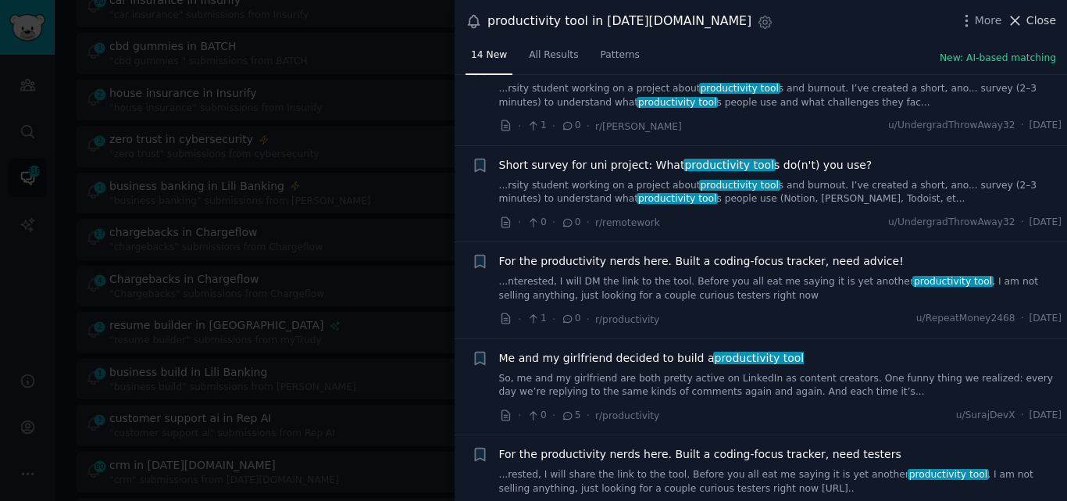
click at [1029, 23] on button "Close" at bounding box center [1031, 21] width 49 height 16
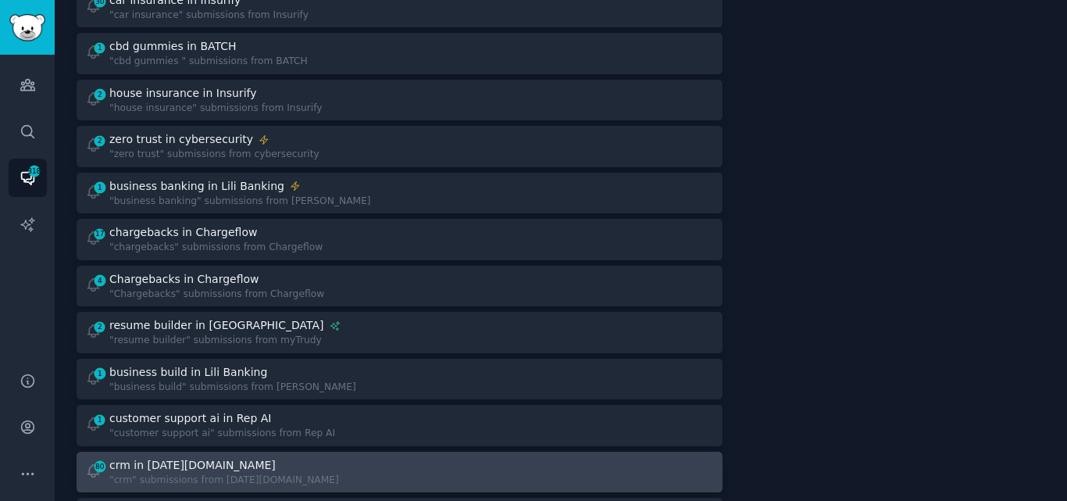
click at [252, 473] on div ""crm" submissions from [DATE][DOMAIN_NAME]" at bounding box center [224, 480] width 230 height 14
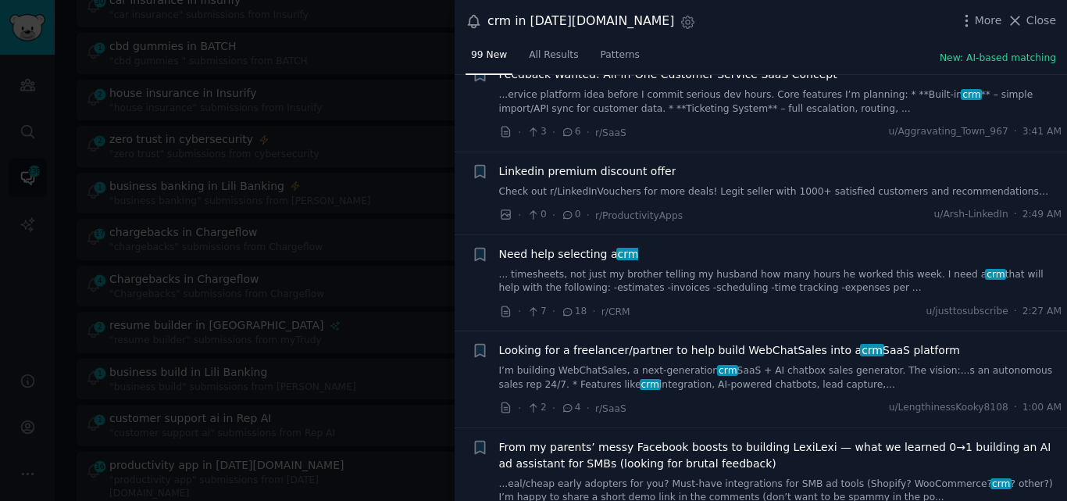
scroll to position [949, 0]
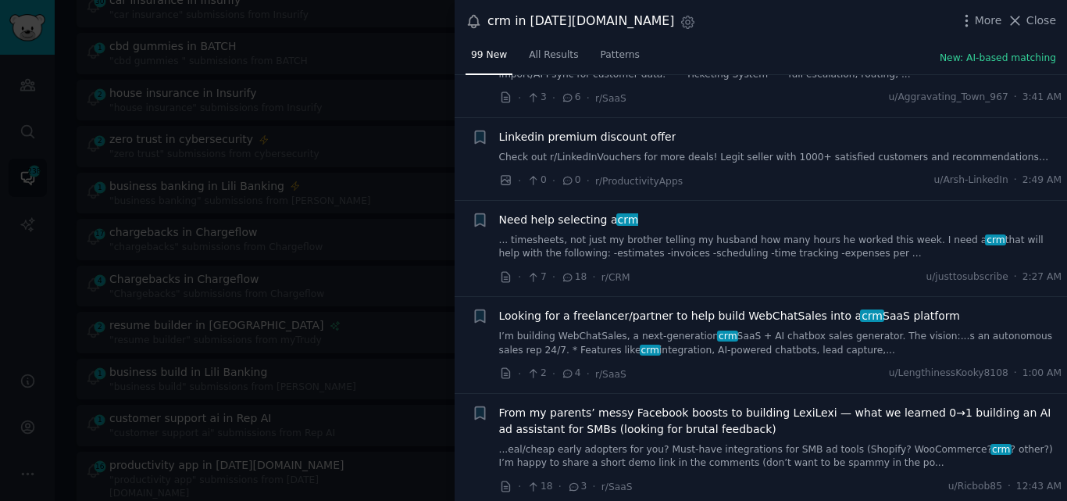
click at [641, 234] on link "... timesheets, not just my brother telling my husband how many hours he worked…" at bounding box center [780, 247] width 563 height 27
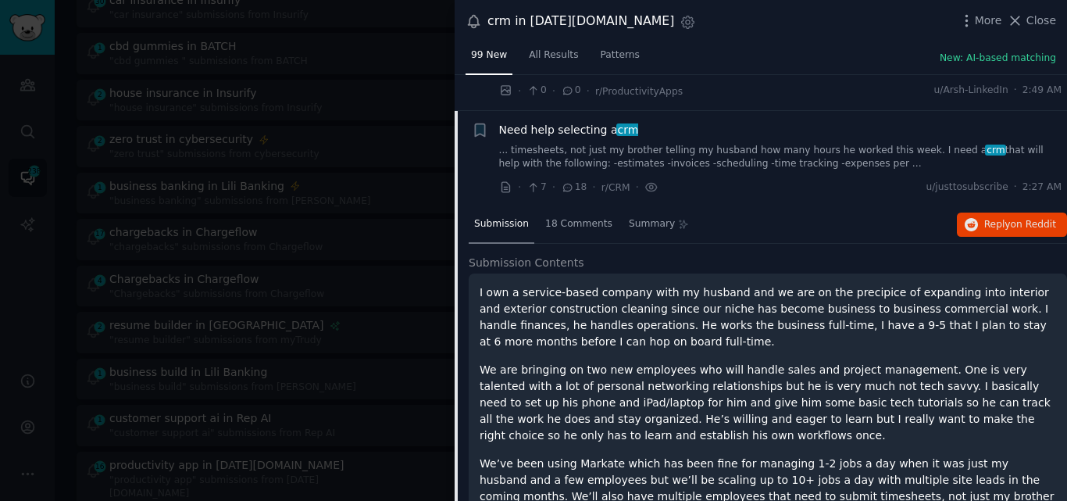
scroll to position [1045, 0]
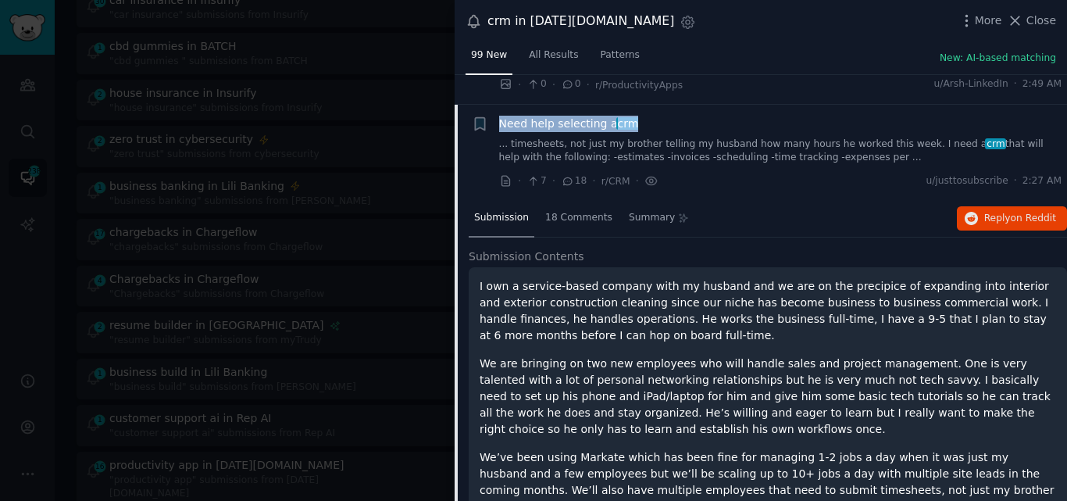
drag, startPoint x: 624, startPoint y: 91, endPoint x: 502, endPoint y: 98, distance: 122.8
click at [502, 116] on div "Need help selecting a crm" at bounding box center [780, 124] width 563 height 16
copy span "Need help selecting a crm"
